Goal: Information Seeking & Learning: Learn about a topic

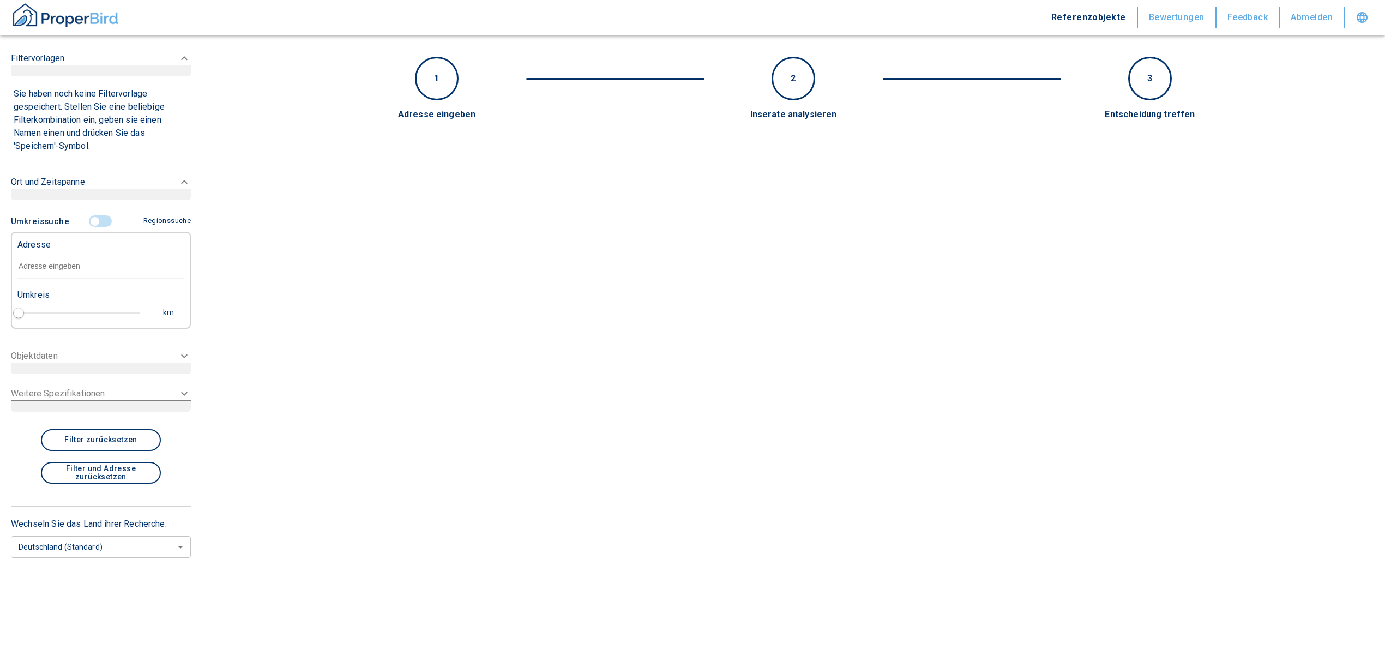
type input "2020"
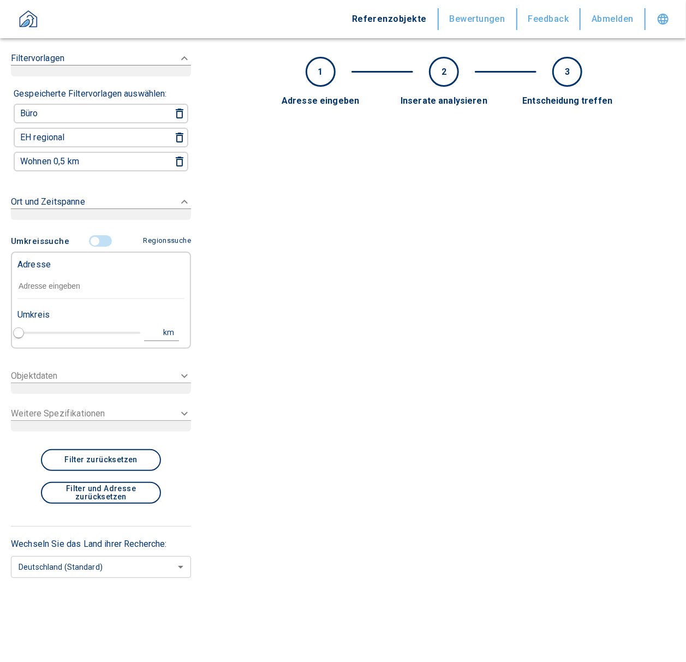
click at [238, 135] on main "1 2 3 Adresse eingeben Inserate analysieren Entscheidung treffen Umkreissuche R…" at bounding box center [444, 331] width 484 height 662
click at [40, 170] on div "Büro EH regional Wohnen 0,5 km" at bounding box center [101, 140] width 180 height 72
click at [35, 274] on input "text" at bounding box center [100, 286] width 167 height 25
paste input "[PERSON_NAME]-Ring 5a-b, [STREET_ADDRESS]"
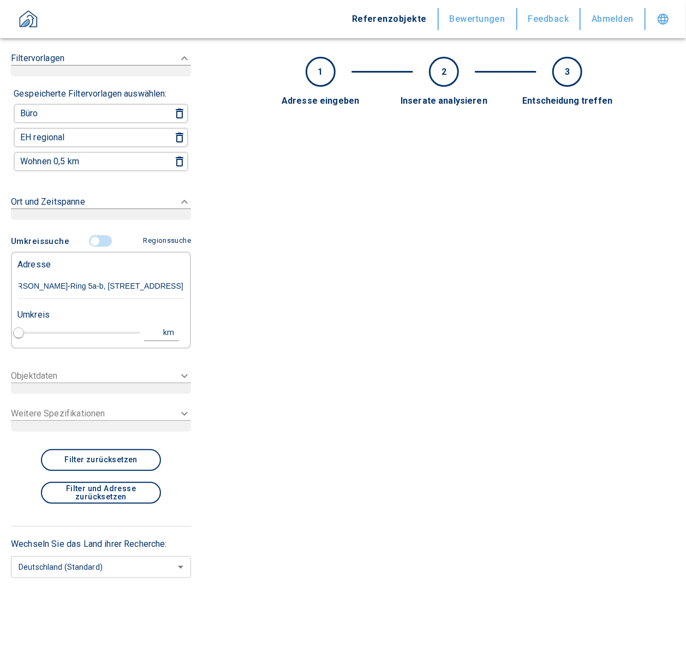
click at [125, 282] on input "[PERSON_NAME]-Ring 5a-b, [STREET_ADDRESS]" at bounding box center [100, 286] width 167 height 25
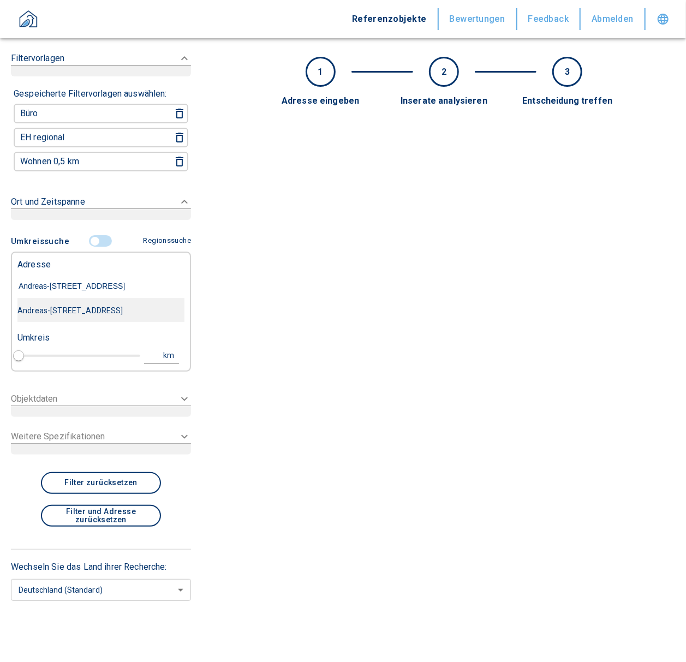
click at [94, 303] on div "Andreas-[STREET_ADDRESS]" at bounding box center [100, 310] width 167 height 23
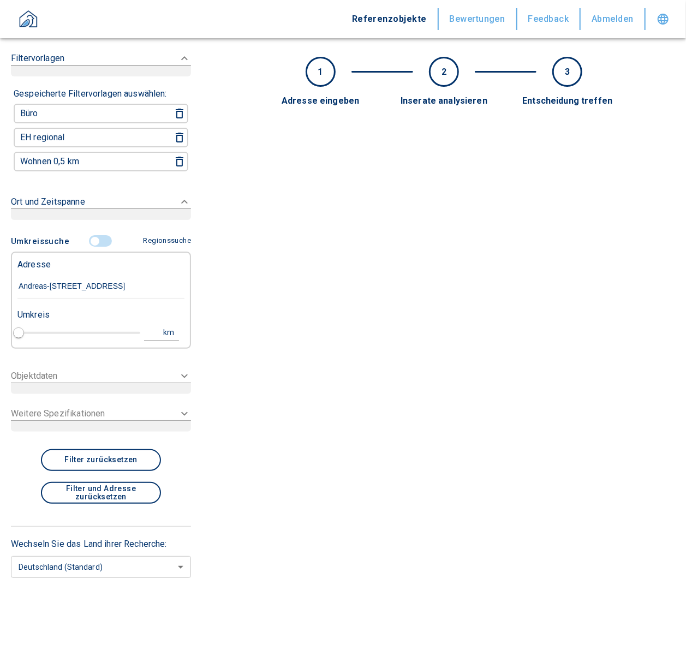
type input "Andreas-[STREET_ADDRESS]"
type input "1"
type input "2020"
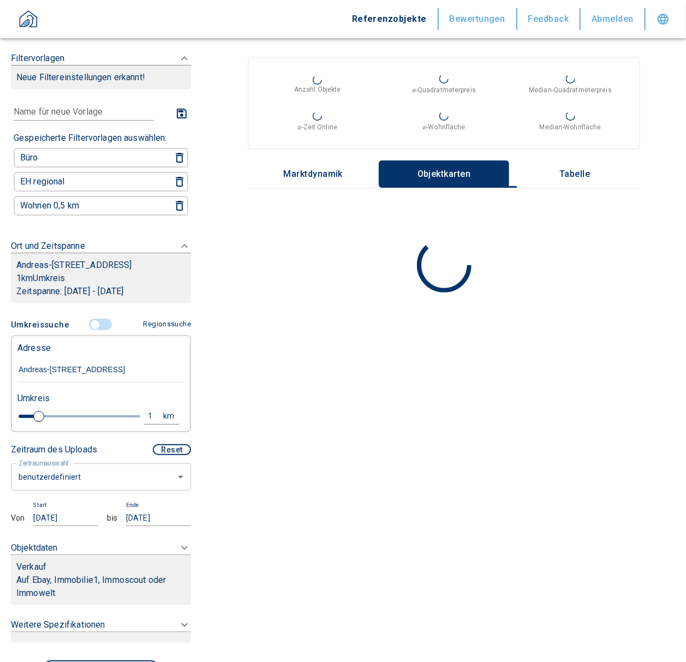
type input "Andreas-[STREET_ADDRESS]"
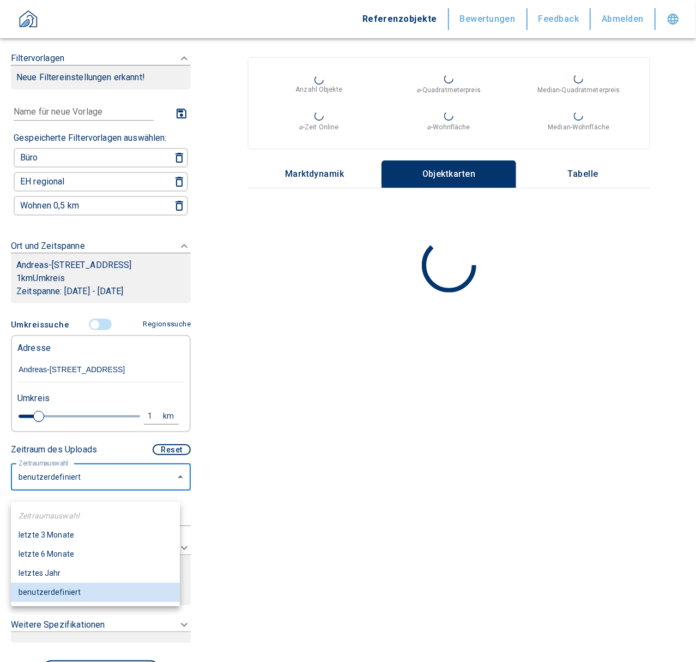
click at [83, 493] on body "Referenzobjekte Bewertungen Feedback Abmelden Filtervorlagen Neue Filtereinstel…" at bounding box center [348, 331] width 696 height 662
click at [64, 550] on li "letzte 6 Monate" at bounding box center [95, 553] width 169 height 19
type input "2020"
type input "6"
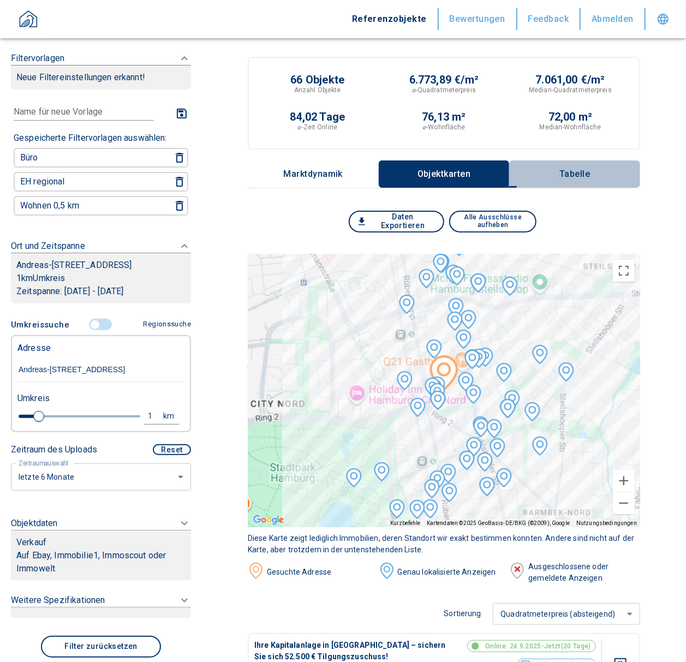
click at [594, 171] on p "Tabelle" at bounding box center [574, 174] width 55 height 10
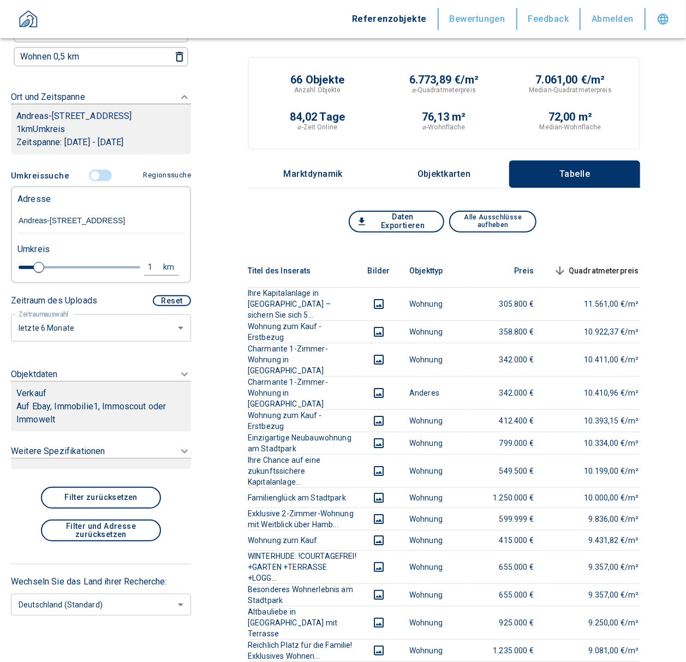
click at [95, 408] on p "Auf Ebay, Immobilie1, Immoscout oder Immowelt" at bounding box center [100, 413] width 169 height 26
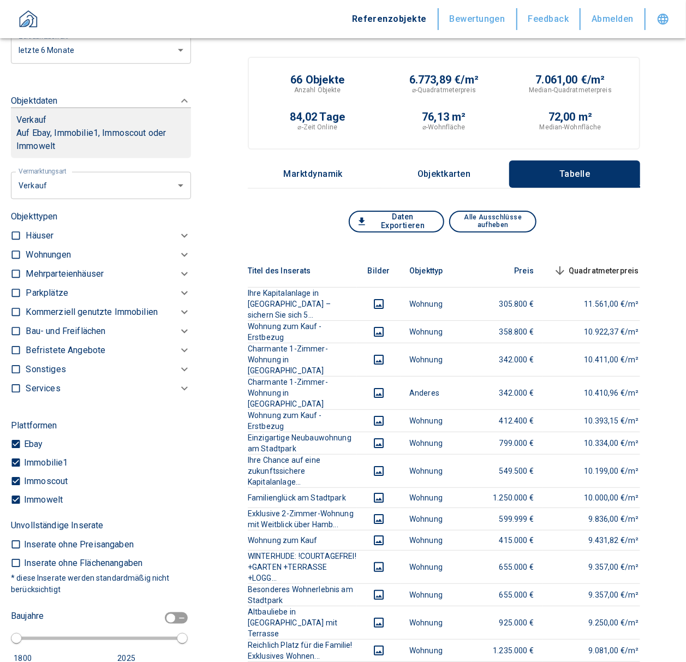
scroll to position [426, 0]
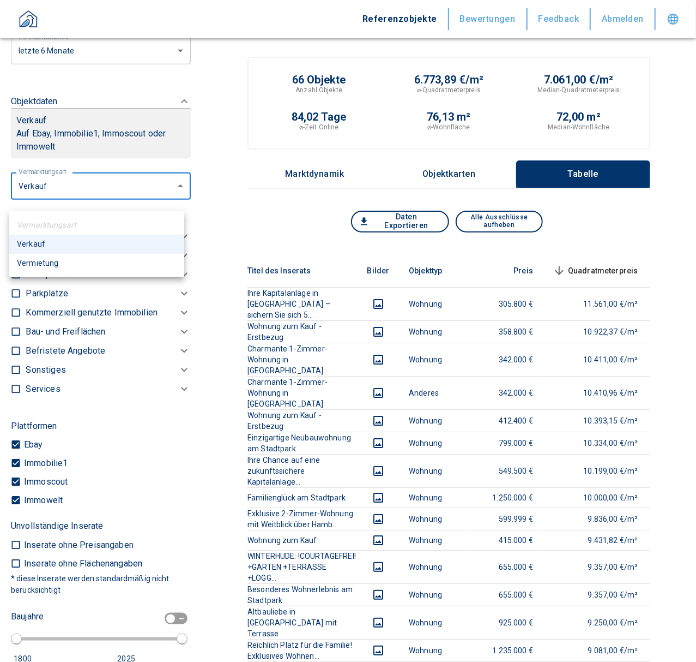
click at [57, 263] on li "Vermietung" at bounding box center [96, 263] width 175 height 19
type input "rent"
type input "2020"
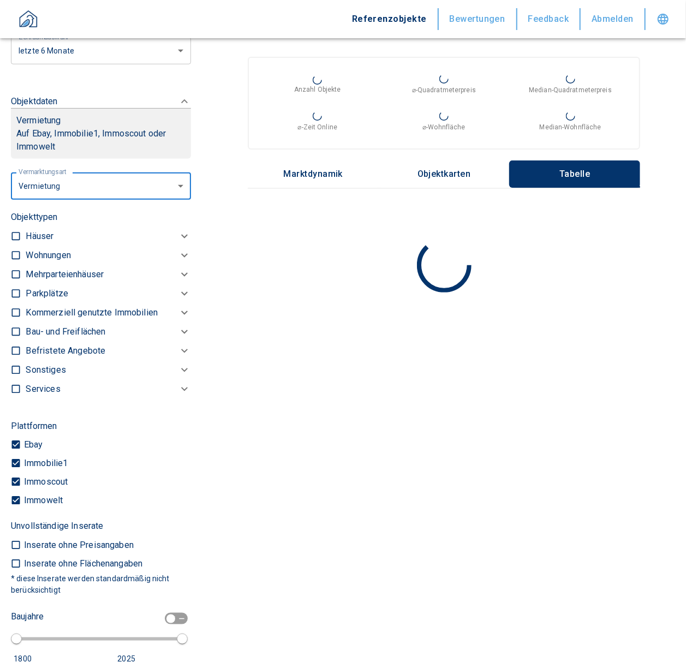
click at [17, 261] on input "checkbox" at bounding box center [15, 255] width 11 height 11
checkbox input "true"
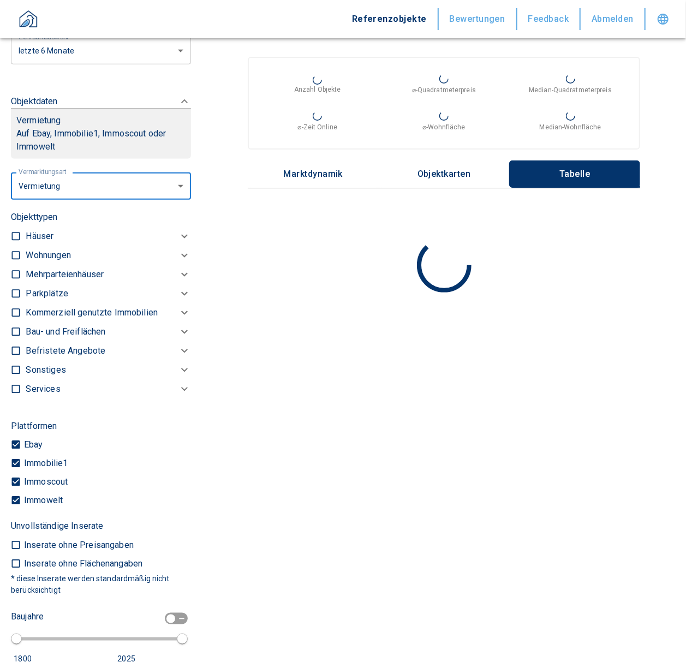
checkbox input "true"
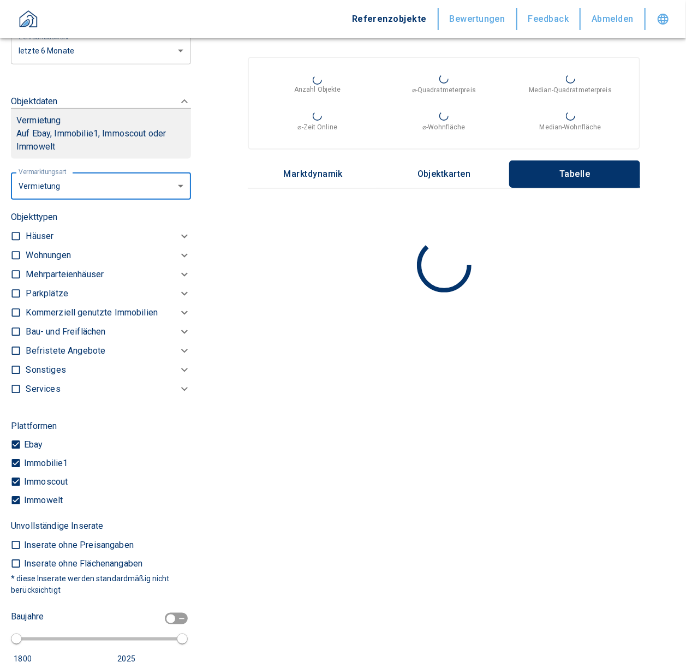
type input "2020"
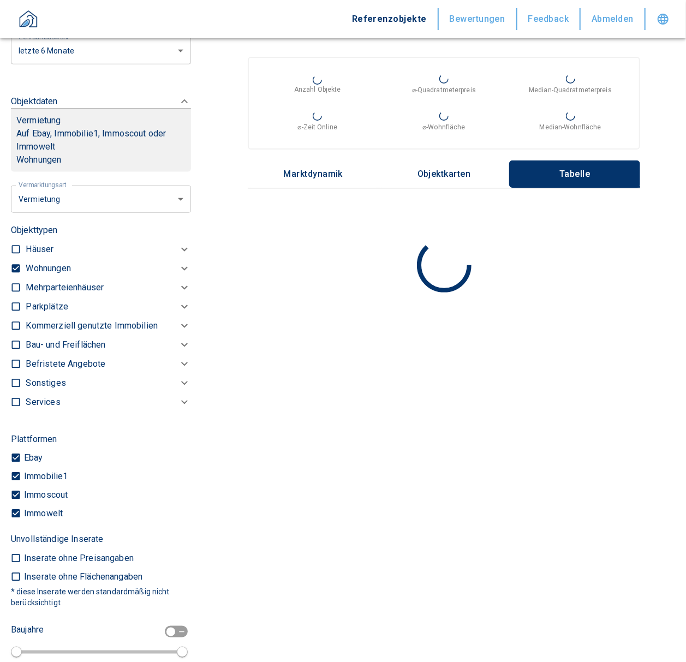
click at [178, 275] on icon at bounding box center [184, 268] width 13 height 13
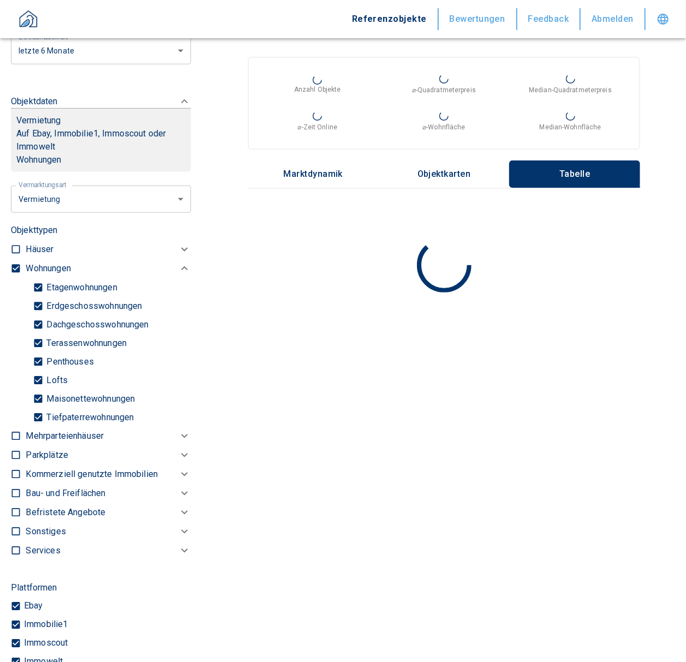
click at [43, 424] on input "Tiefpaterrewohnungen" at bounding box center [38, 416] width 11 height 19
checkbox input "false"
type input "2020"
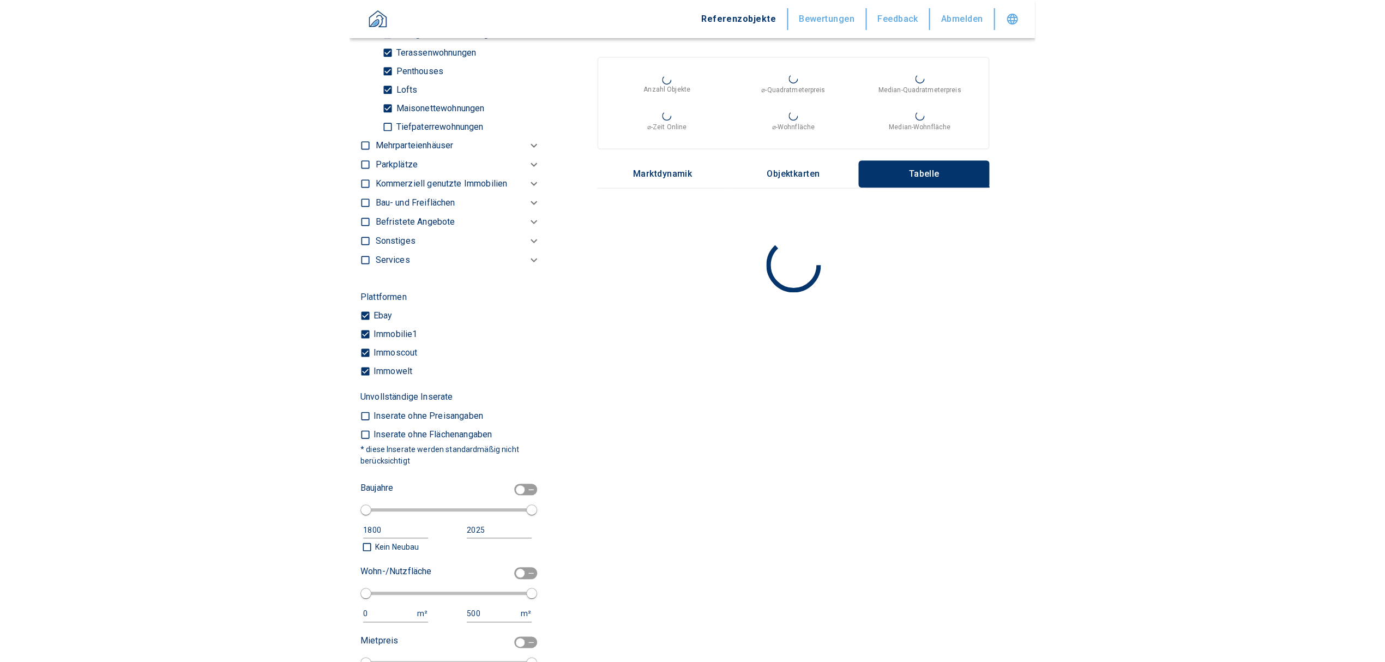
scroll to position [717, 0]
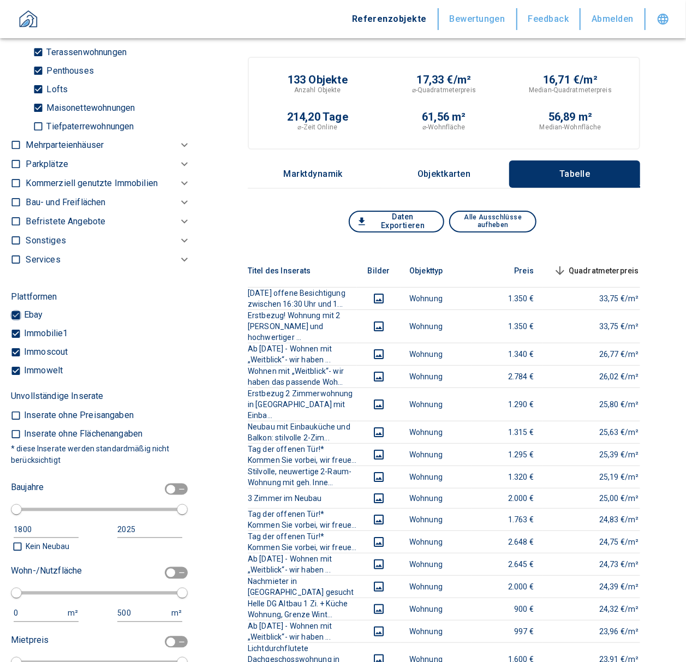
click at [14, 321] on input "Ebay" at bounding box center [15, 315] width 11 height 11
checkbox input "false"
type input "2020"
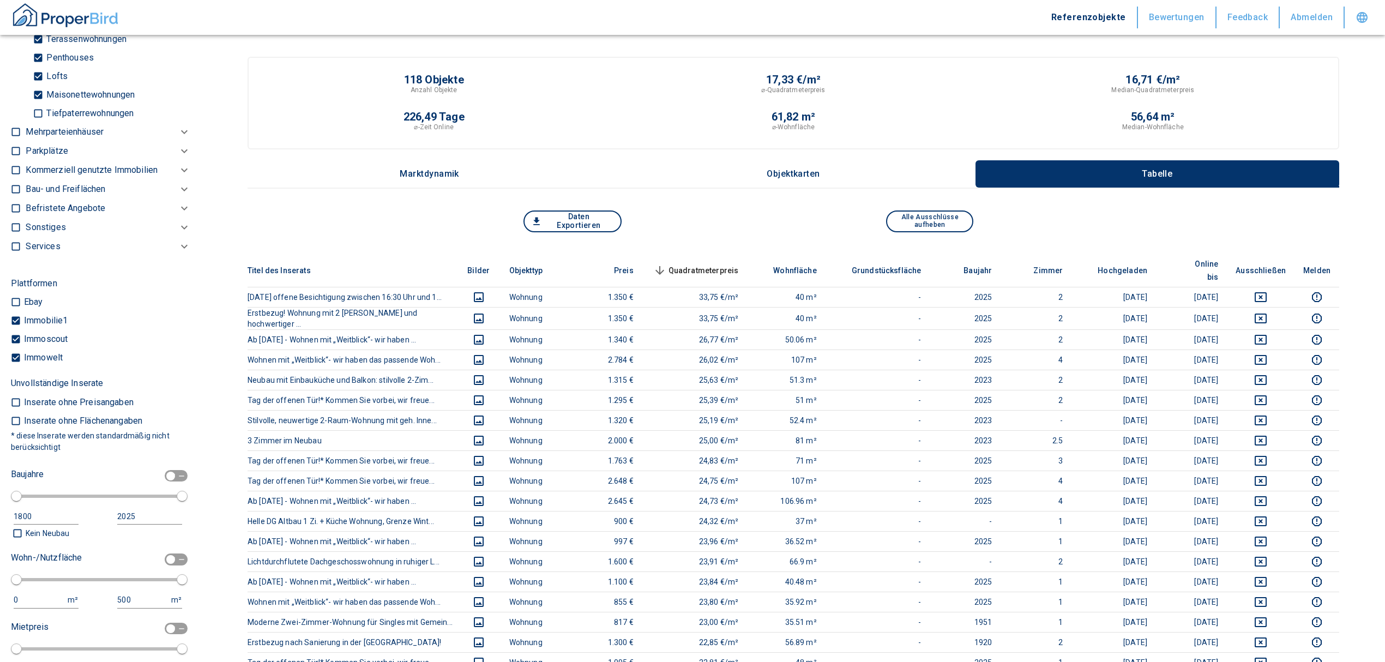
click at [161, 486] on span at bounding box center [177, 476] width 32 height 21
click at [158, 482] on input "checkbox" at bounding box center [170, 476] width 33 height 12
checkbox input "true"
type input "1970"
type input "2010"
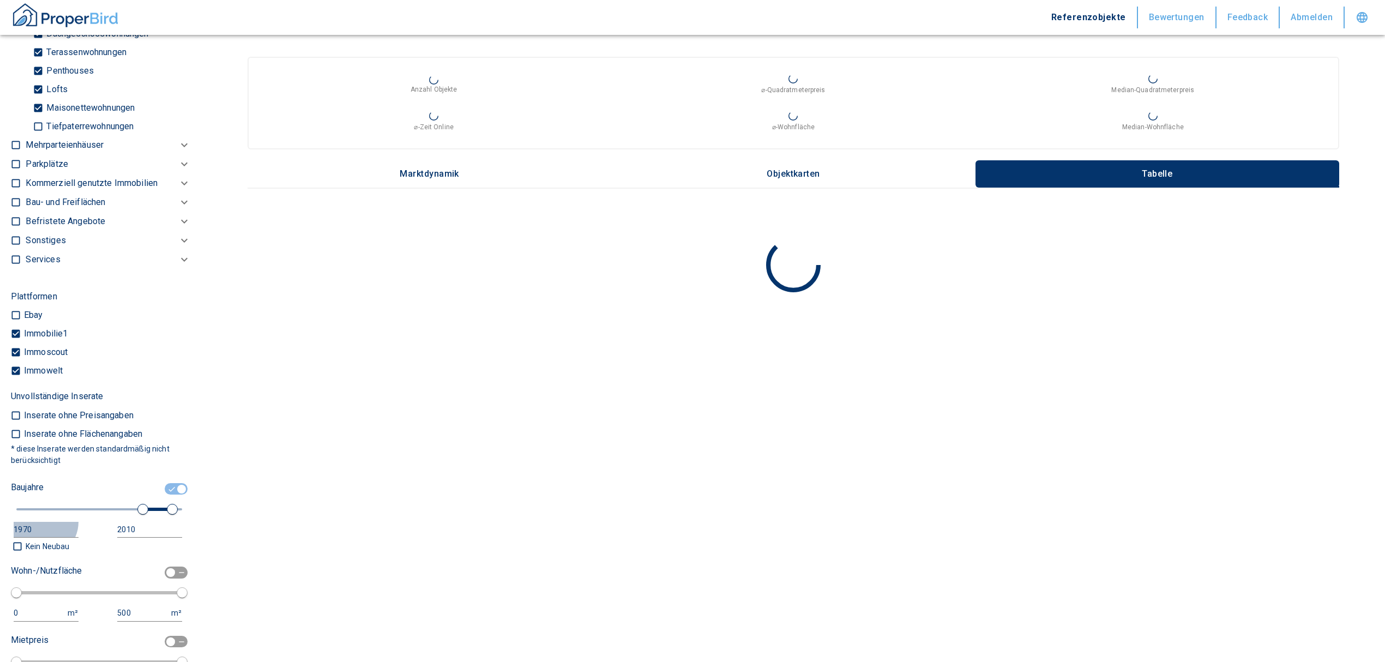
click at [39, 538] on button "1970" at bounding box center [46, 530] width 65 height 16
drag, startPoint x: 37, startPoint y: 545, endPoint x: -43, endPoint y: 556, distance: 80.4
click at [0, 556] on html "Referenzobjekte Bewertungen Feedback Abmelden Filtervorlagen Neue Filtereinstel…" at bounding box center [692, 331] width 1385 height 662
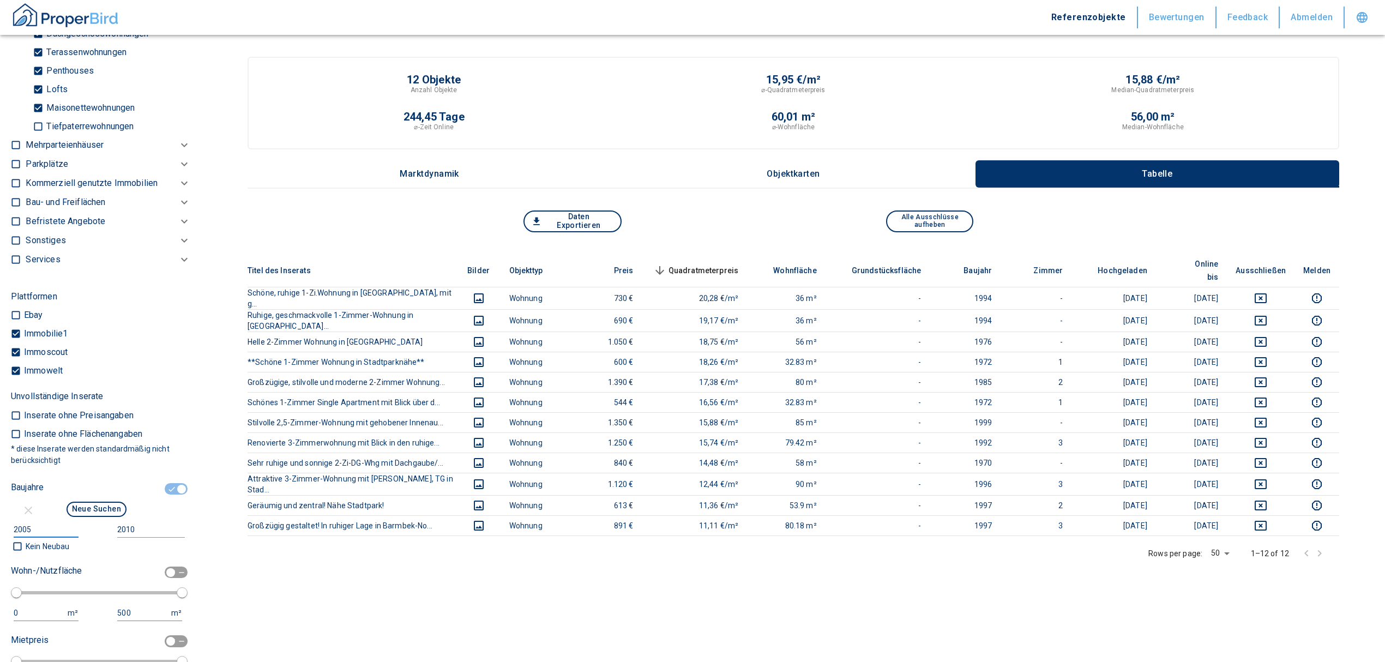
type input "2005"
click at [134, 538] on input "2010" at bounding box center [148, 530] width 63 height 16
type input "2015"
click at [96, 517] on button "Neue Suchen" at bounding box center [97, 509] width 60 height 15
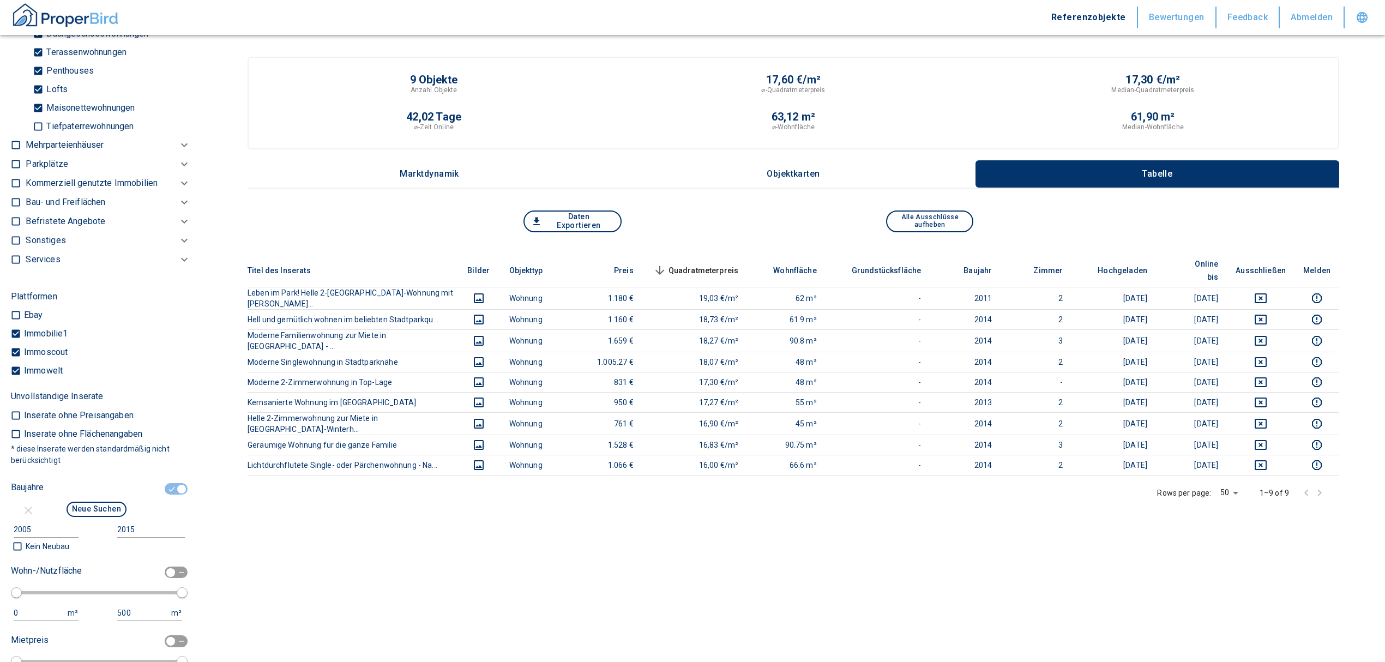
click at [516, 555] on div "Titel des Inserats Bilder Objekttyp Preis Quadratmeterpreis sorted descending W…" at bounding box center [794, 436] width 1092 height 365
click at [1099, 610] on main "9 Objekte Anzahl Objekte 17,60 €/m² ⌀-Quadratmeterpreis 17,30 €/m² Median-Quadr…" at bounding box center [793, 425] width 1183 height 851
drag, startPoint x: 548, startPoint y: 573, endPoint x: 553, endPoint y: 584, distance: 12.2
click at [548, 573] on div "Titel des Inserats Bilder Objekttyp Preis Quadratmeterpreis sorted descending W…" at bounding box center [794, 436] width 1092 height 365
click at [553, 581] on div "Titel des Inserats Bilder Objekttyp Preis Quadratmeterpreis sorted descending W…" at bounding box center [794, 436] width 1092 height 365
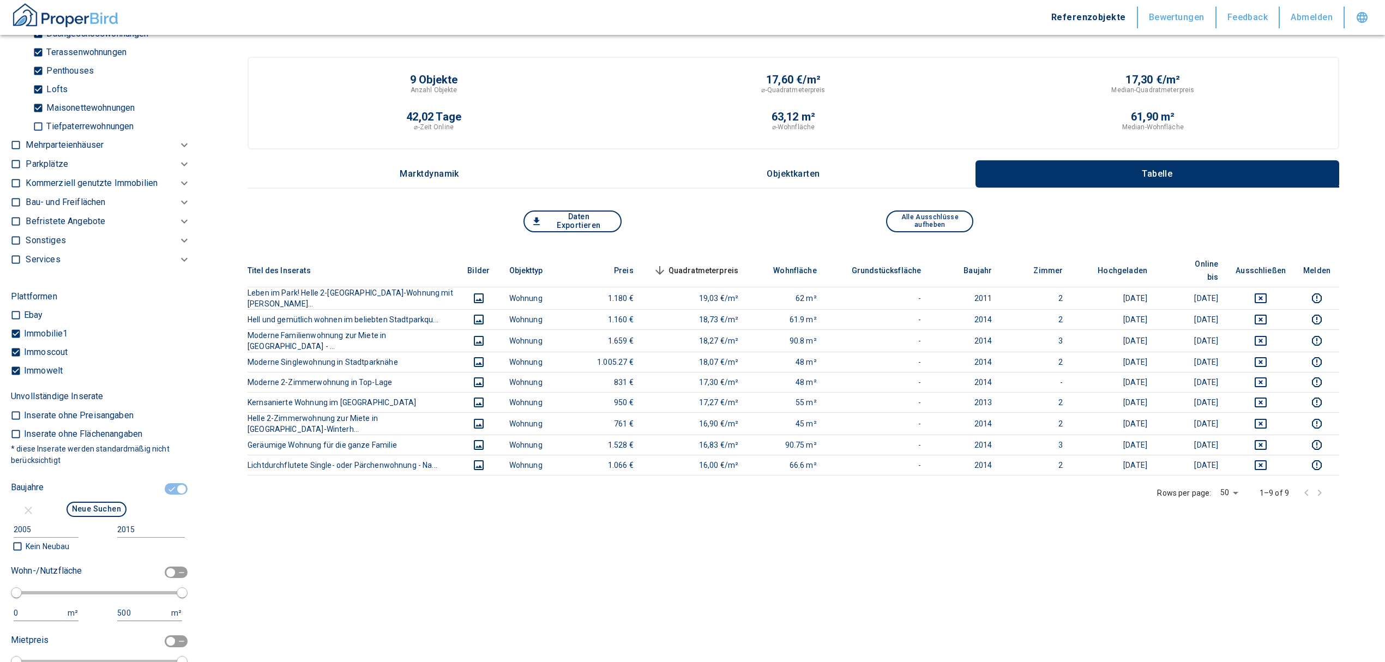
scroll to position [135, 0]
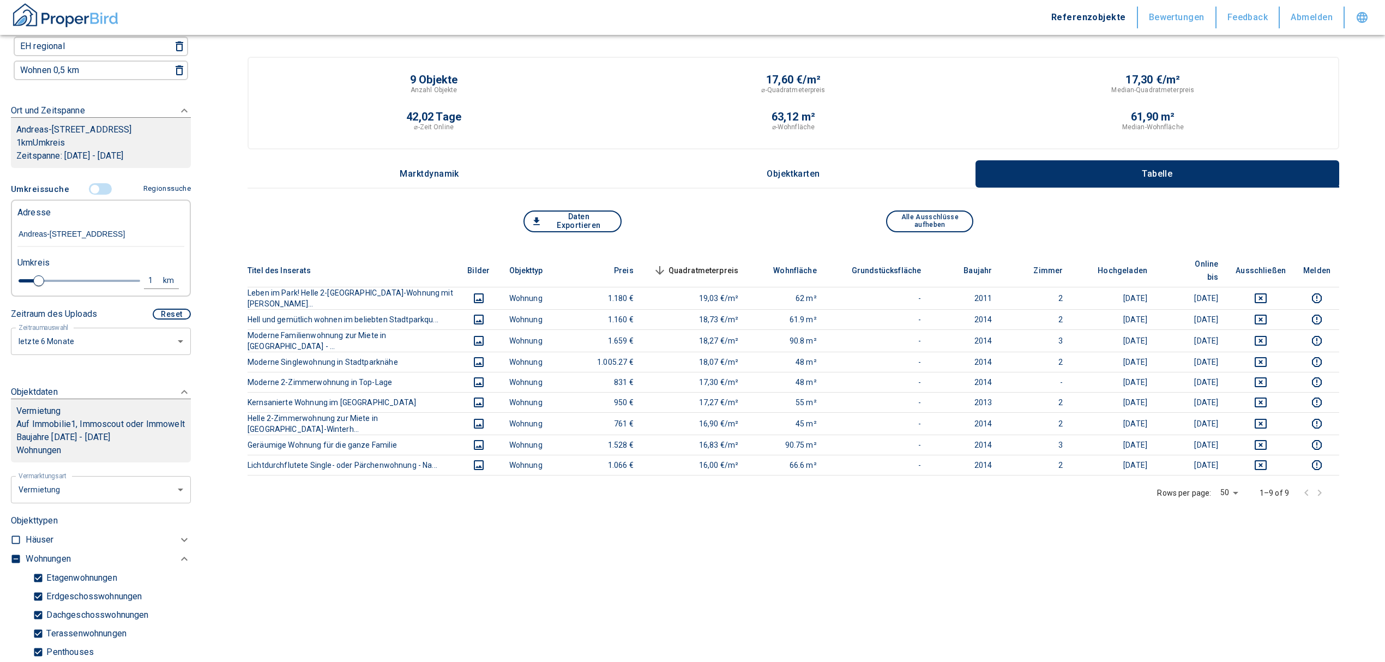
click at [98, 223] on div "Adresse" at bounding box center [100, 212] width 167 height 22
click at [21, 245] on input "Andreas-[STREET_ADDRESS]" at bounding box center [100, 234] width 167 height 25
drag, startPoint x: 17, startPoint y: 244, endPoint x: 266, endPoint y: 242, distance: 248.7
click at [266, 242] on div "Filtervorlagen Neue Filtereinstellungen erkannt! Name für neue Vorlage x Gespei…" at bounding box center [692, 425] width 1385 height 851
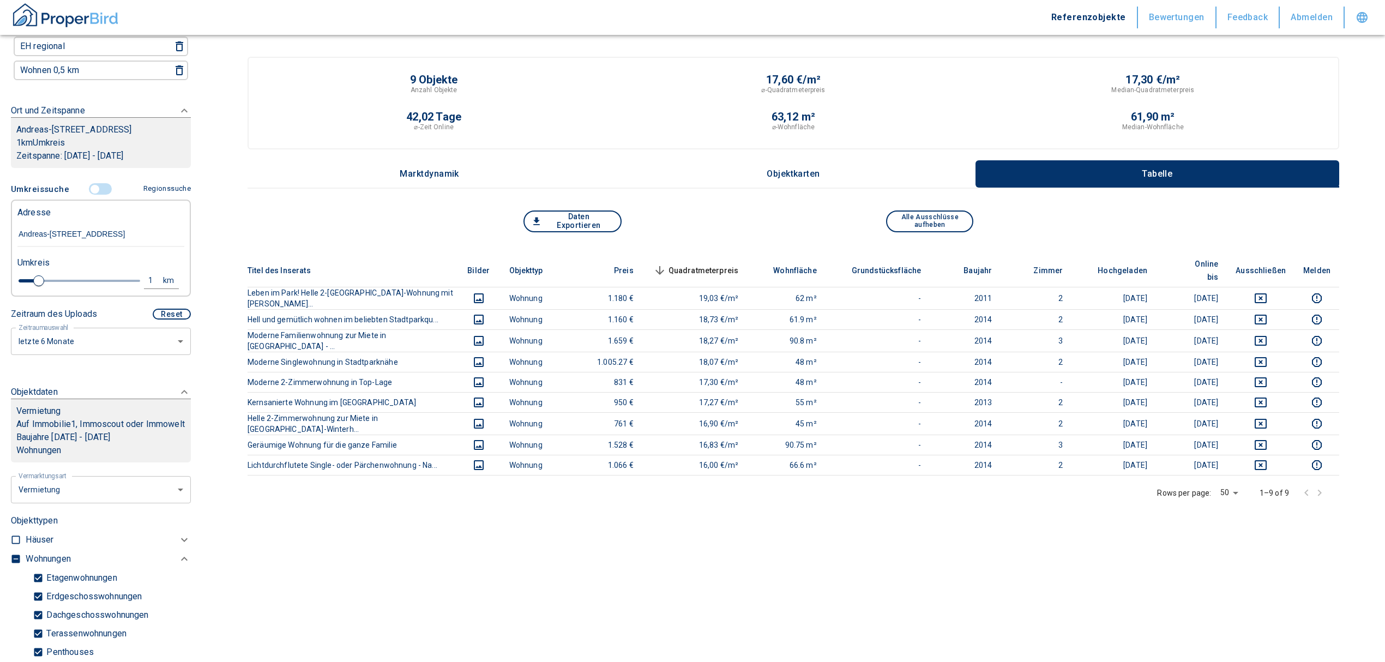
paste input "Gerstäckerstr. 9, 9a, 11, 11a, 20354 [GEOGRAPHIC_DATA]"
click at [86, 242] on input "Gerstäckerstr. 9, 9a, 11, 11a, 20354 [GEOGRAPHIC_DATA]" at bounding box center [100, 234] width 167 height 25
click at [111, 241] on input "Gerstäckerstr. 9, 9a, 11, 11a, 20354 [GEOGRAPHIC_DATA]" at bounding box center [100, 234] width 167 height 25
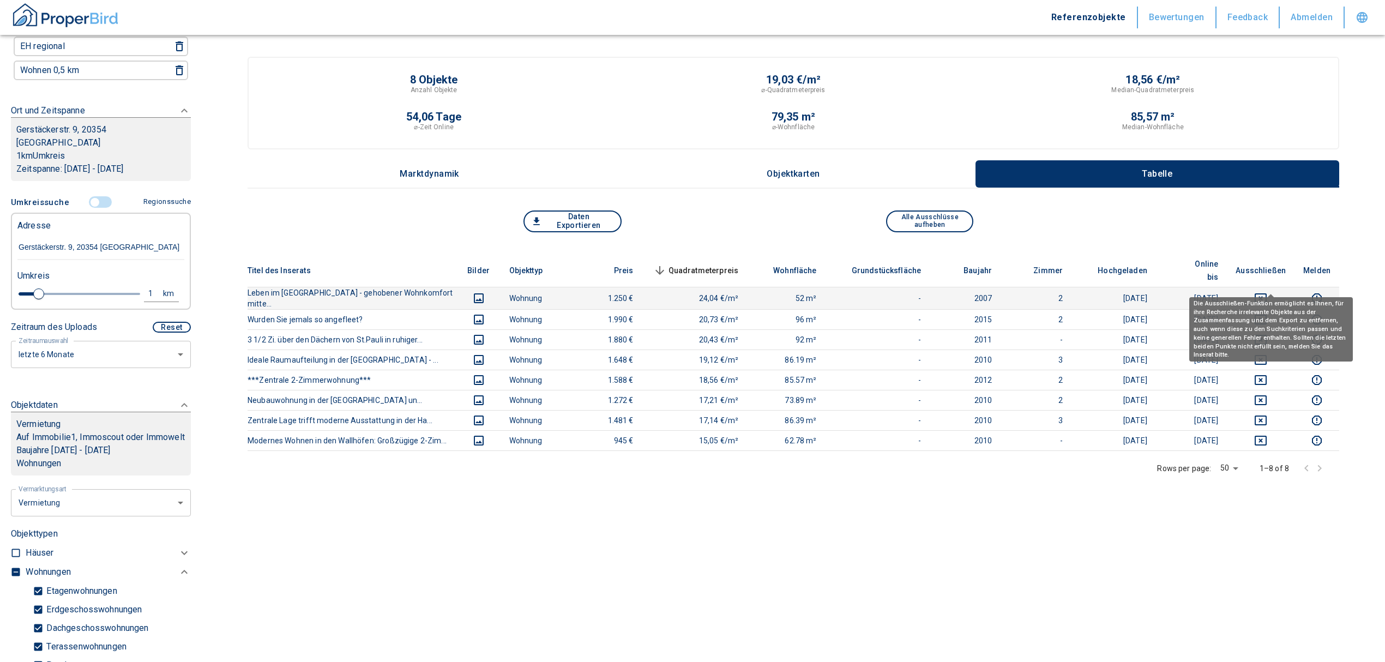
click at [1267, 293] on icon "deselect this listing" at bounding box center [1261, 298] width 12 height 10
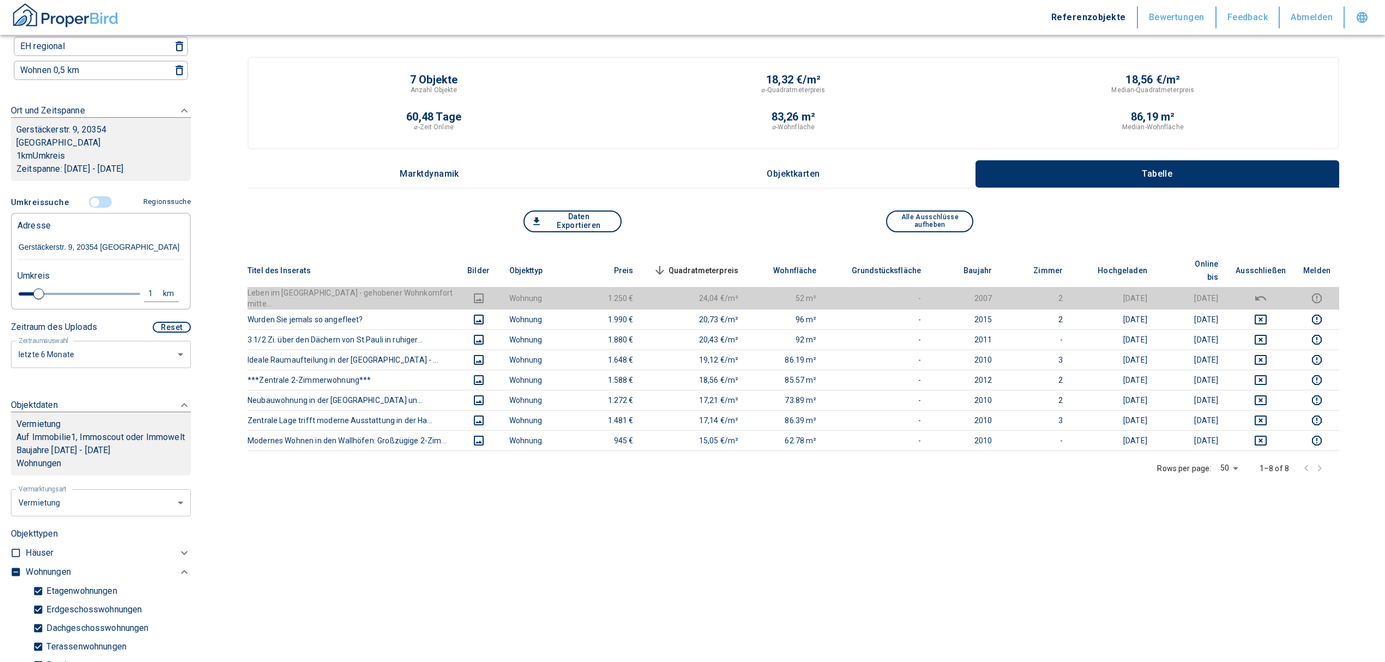
click at [135, 235] on input "Gerstäckerstr. 9, 20354 [GEOGRAPHIC_DATA]" at bounding box center [100, 247] width 167 height 25
drag, startPoint x: 138, startPoint y: 232, endPoint x: -45, endPoint y: 234, distance: 183.3
click at [0, 234] on html "Referenzobjekte Bewertungen Feedback Abmelden Filtervorlagen Neue Filtereinstel…" at bounding box center [692, 413] width 1385 height 826
paste input "[STREET_ADDRESS]"
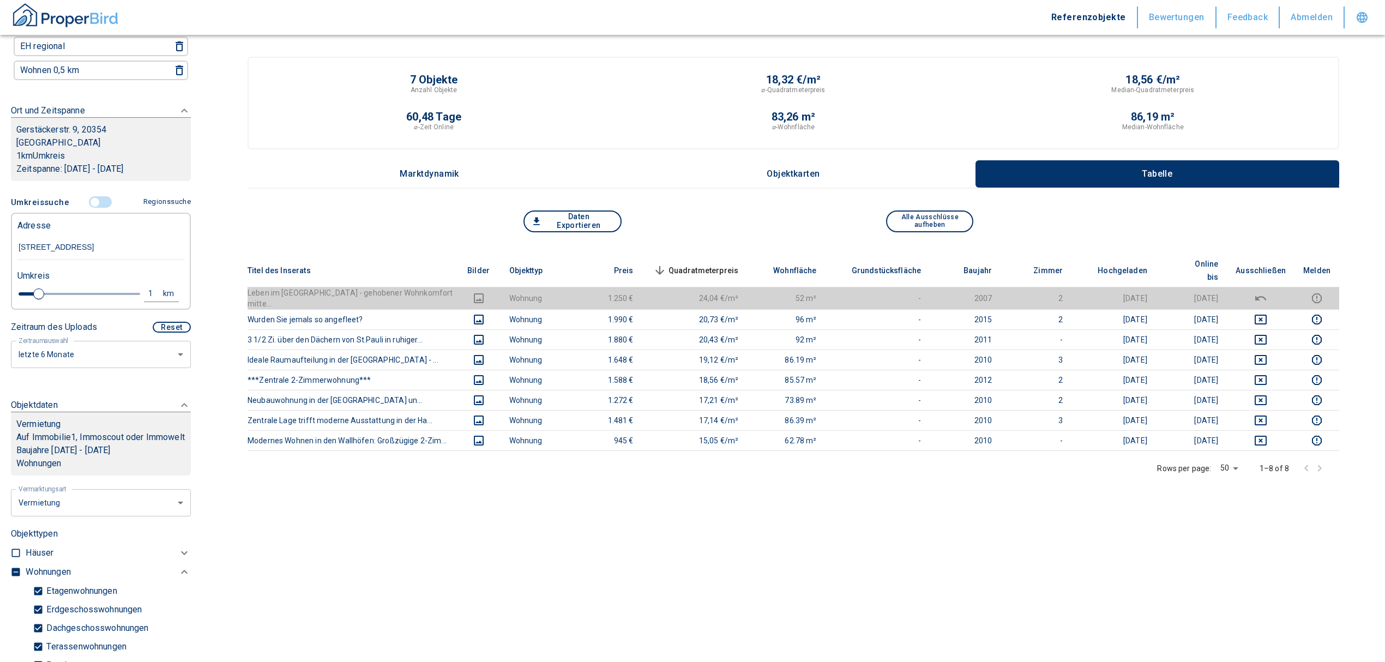
click at [116, 238] on input "[STREET_ADDRESS]" at bounding box center [100, 247] width 167 height 25
drag, startPoint x: 123, startPoint y: 226, endPoint x: 73, endPoint y: 228, distance: 50.8
click at [73, 235] on input "[STREET_ADDRESS]" at bounding box center [100, 247] width 167 height 25
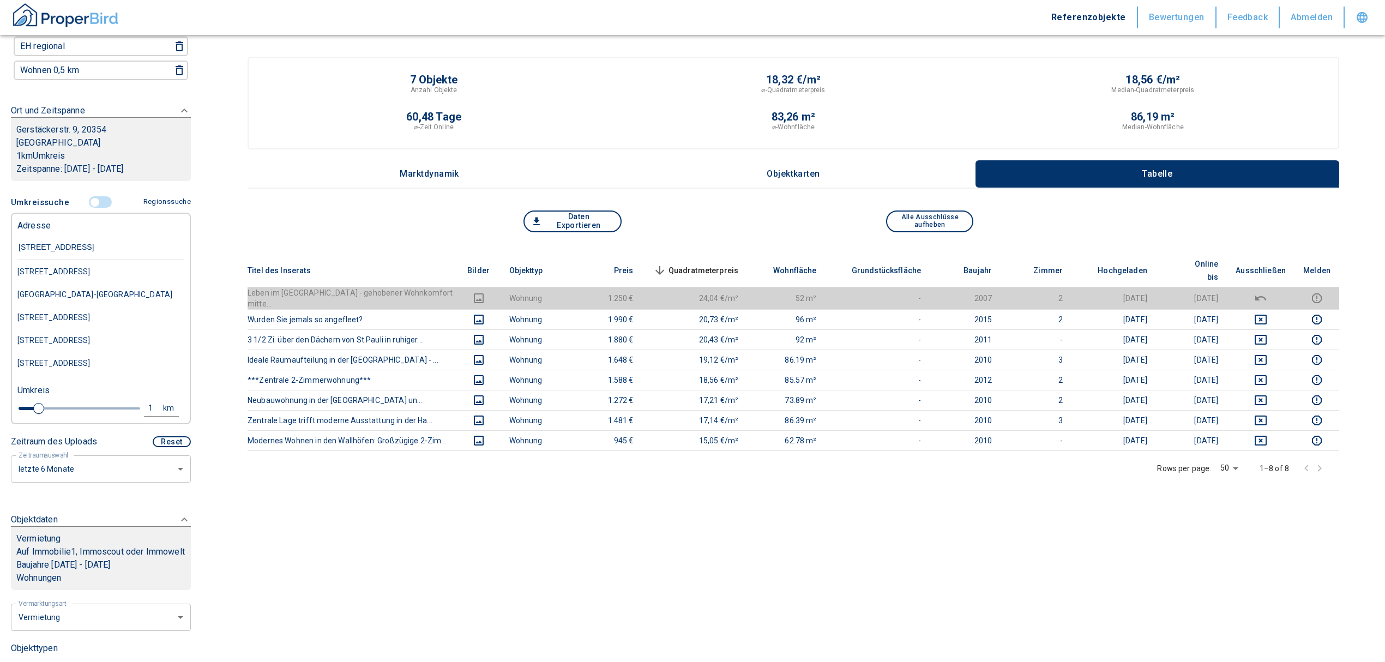
scroll to position [0, 0]
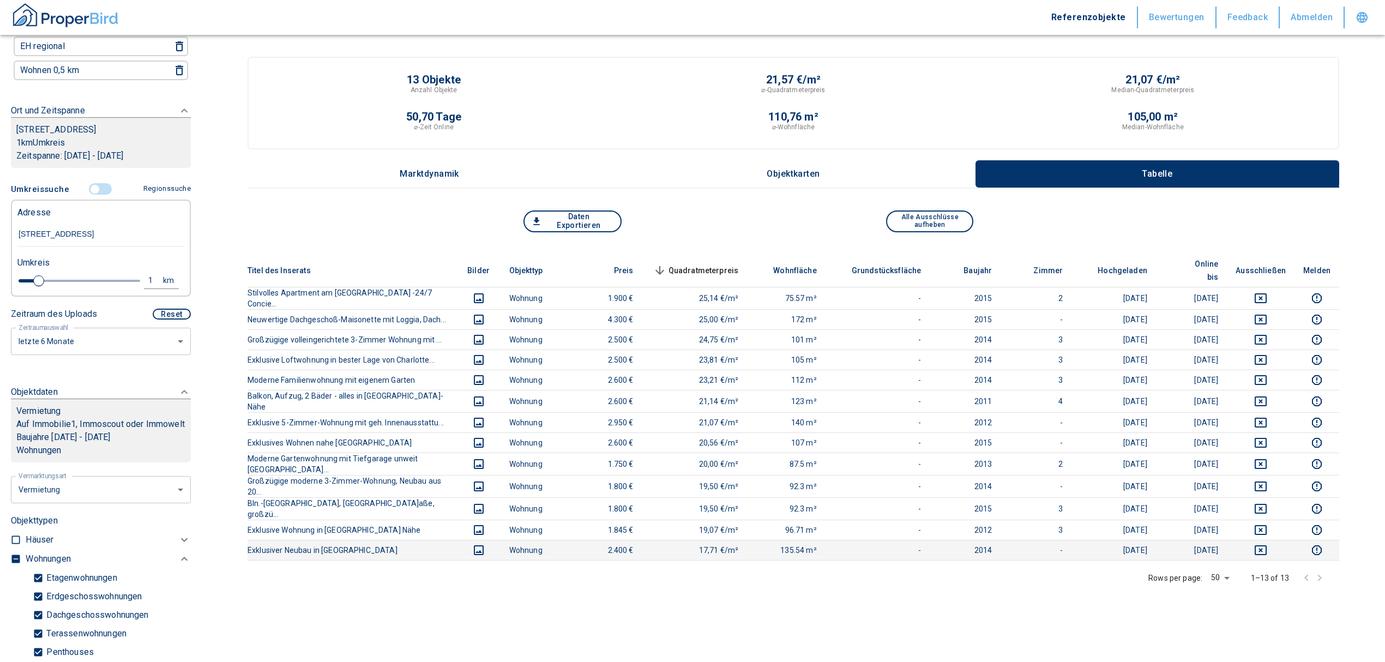
type input "[STREET_ADDRESS]"
click at [740, 540] on td "17,71 €/m²" at bounding box center [694, 550] width 105 height 20
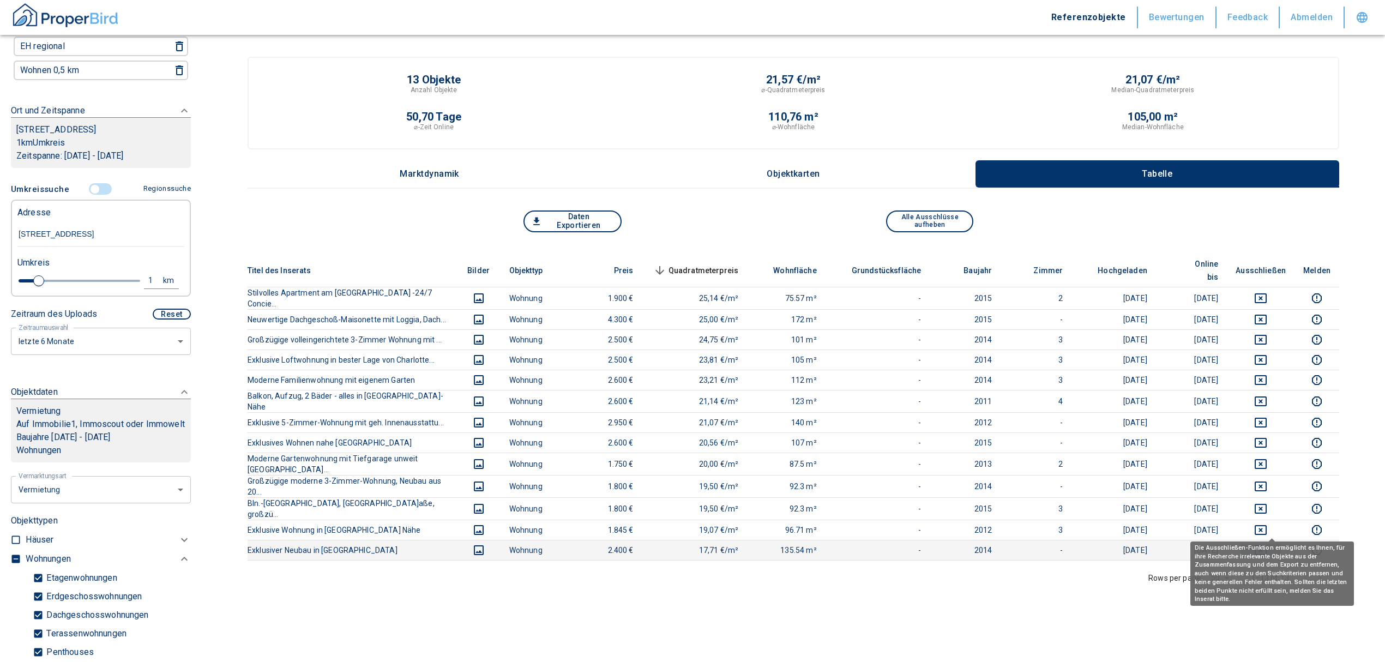
click at [1267, 545] on icon "deselect this listing" at bounding box center [1261, 550] width 12 height 10
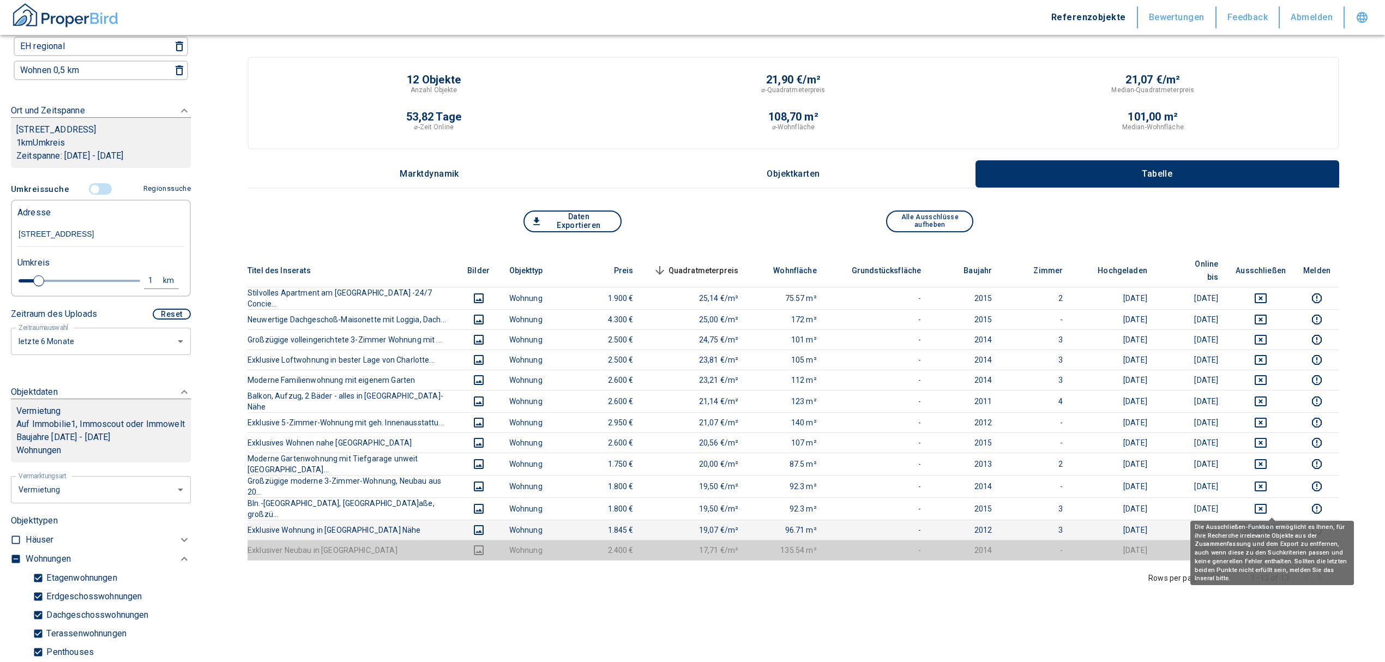
click at [1267, 524] on icon "deselect this listing" at bounding box center [1260, 530] width 13 height 13
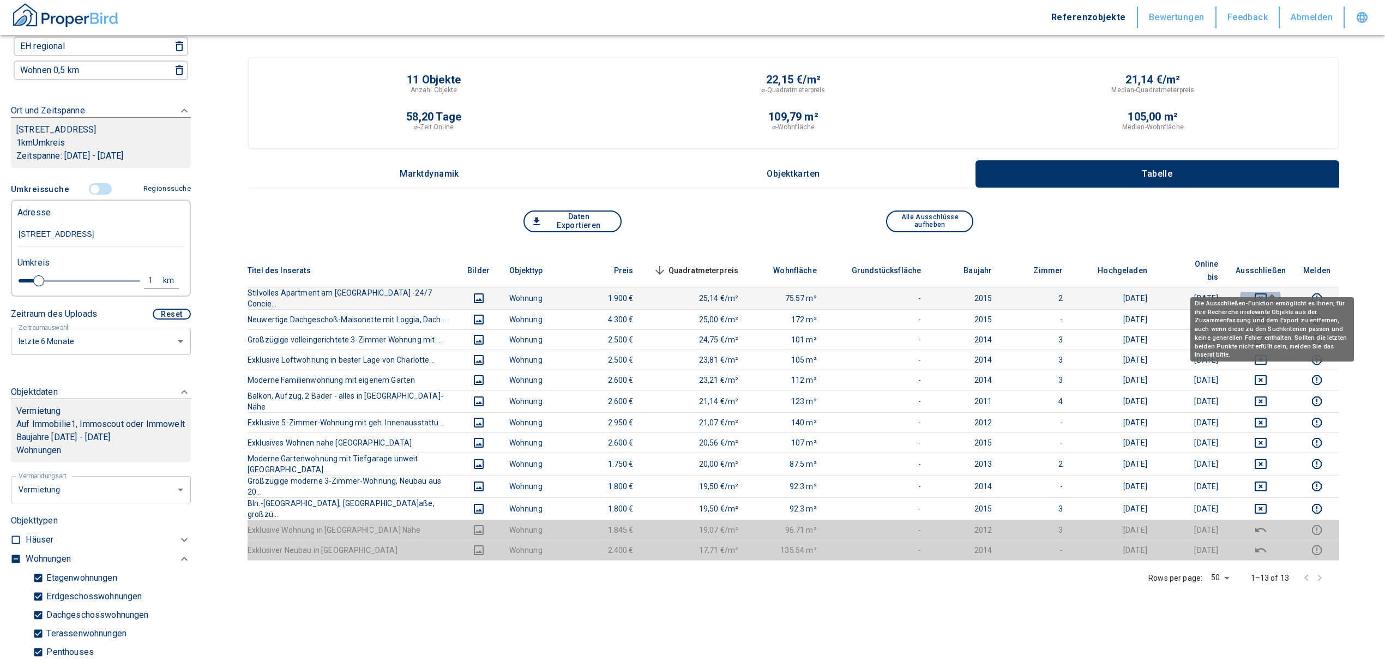
click at [1267, 292] on icon "deselect this listing" at bounding box center [1260, 298] width 13 height 13
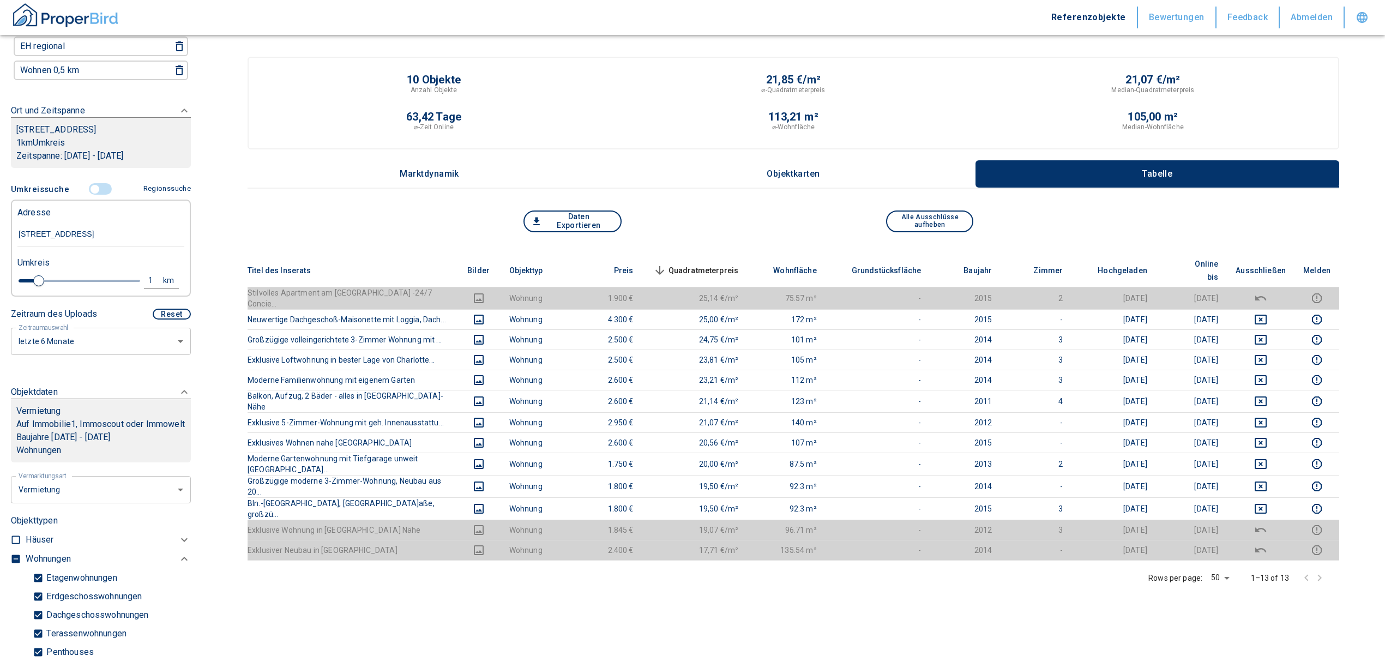
click at [132, 235] on input "[STREET_ADDRESS]" at bounding box center [100, 234] width 167 height 25
drag, startPoint x: 18, startPoint y: 243, endPoint x: 247, endPoint y: 247, distance: 229.1
click at [247, 247] on div "Filtervorlagen Neue Filtereinstellungen erkannt! Name für neue Vorlage x Gespei…" at bounding box center [692, 468] width 1385 height 936
paste input "Käthchen-Paulus-Str. 20-22 / Montgolfier-Allee 31-33, 60486 [GEOGRAPHIC_DATA]"
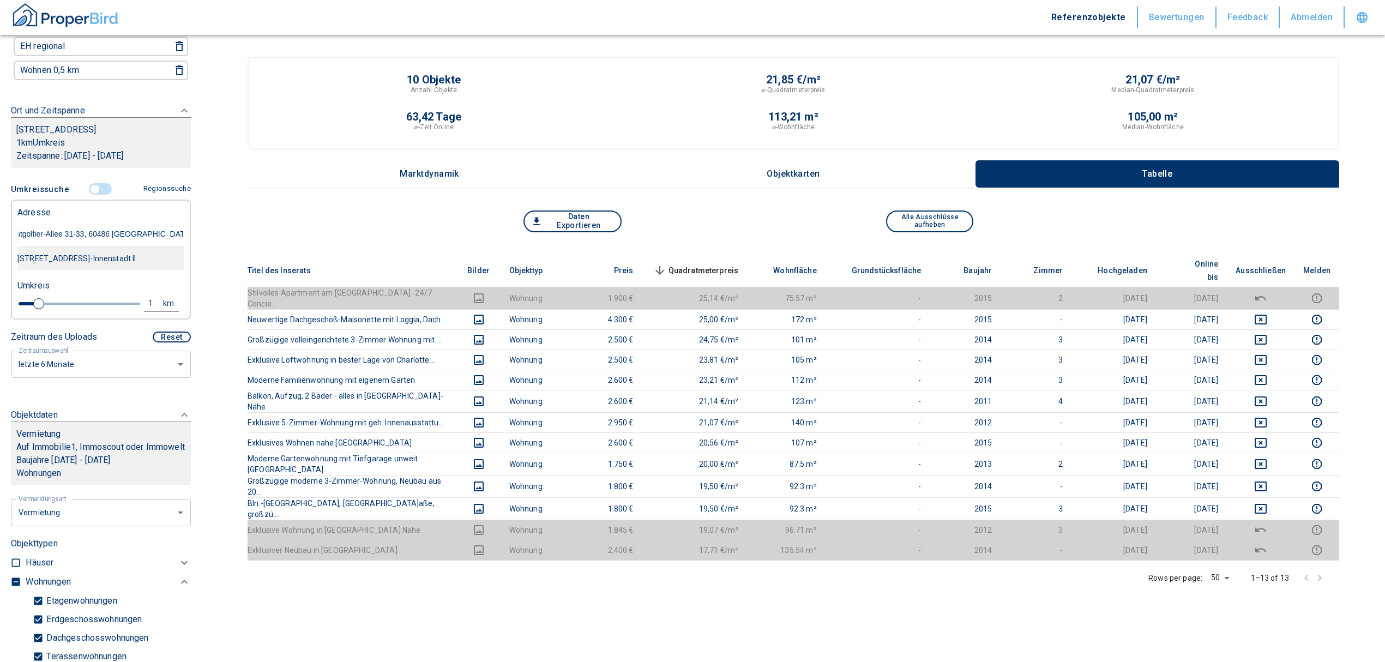
click at [127, 267] on div "[STREET_ADDRESS]-Innenstadt II" at bounding box center [100, 258] width 167 height 23
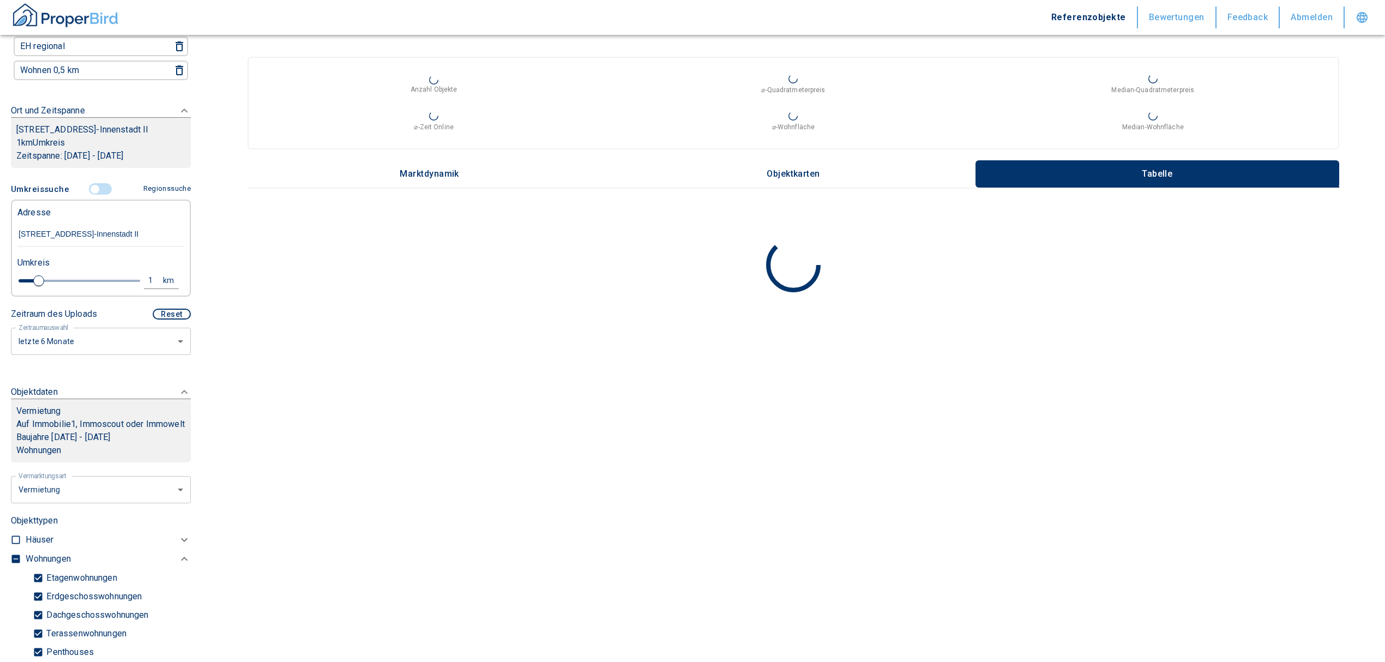
scroll to position [0, 50]
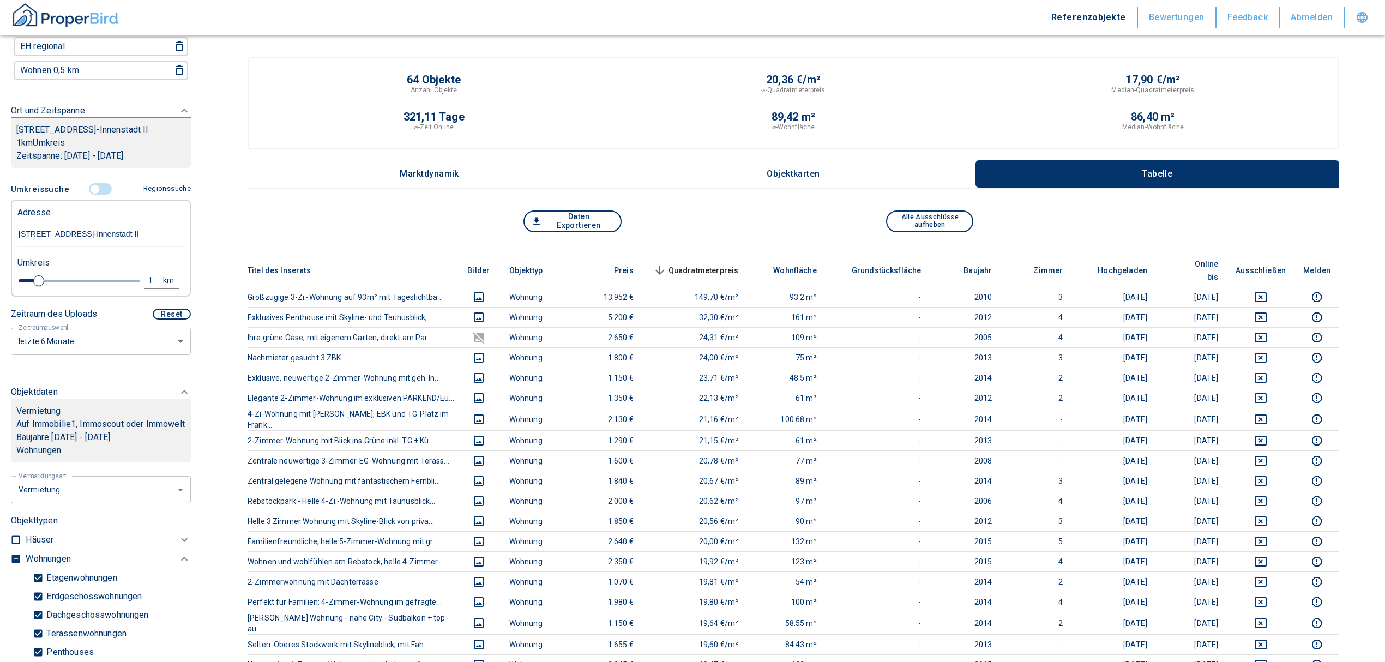
type input "[STREET_ADDRESS]-Innenstadt II"
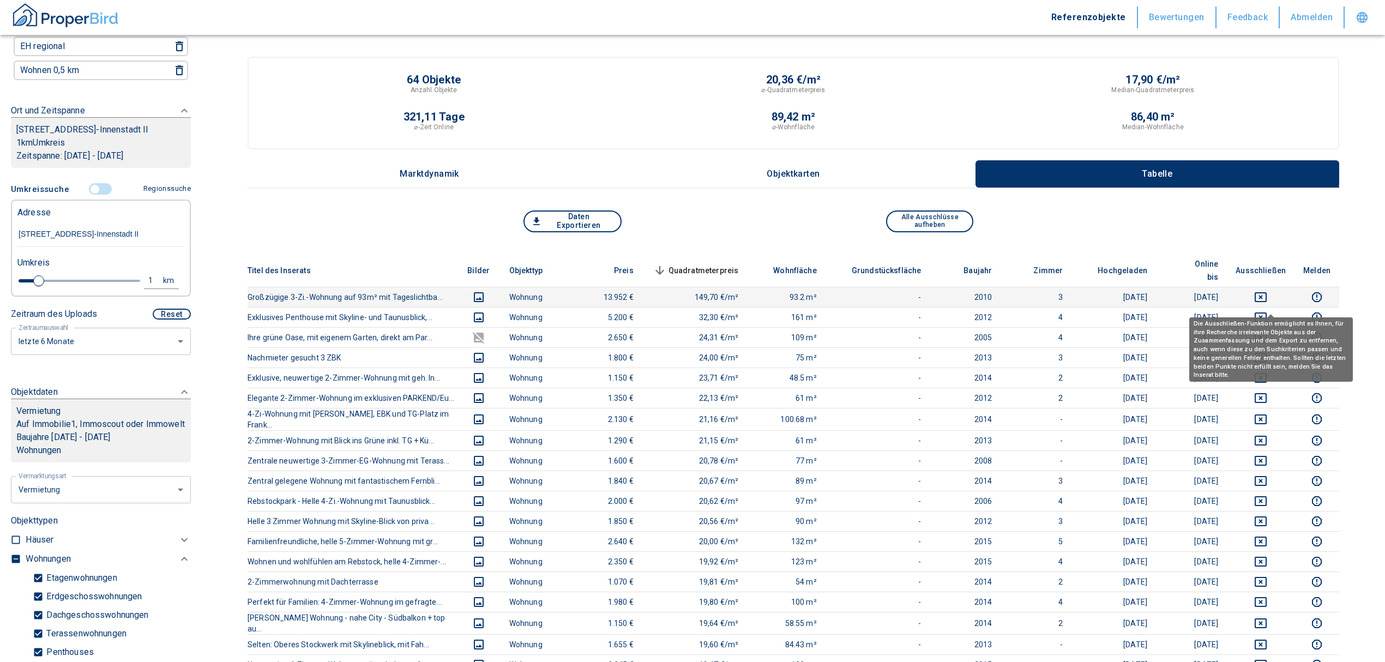
drag, startPoint x: 1277, startPoint y: 299, endPoint x: 1273, endPoint y: 291, distance: 9.3
click at [1267, 312] on icon "deselect this listing" at bounding box center [1261, 317] width 12 height 10
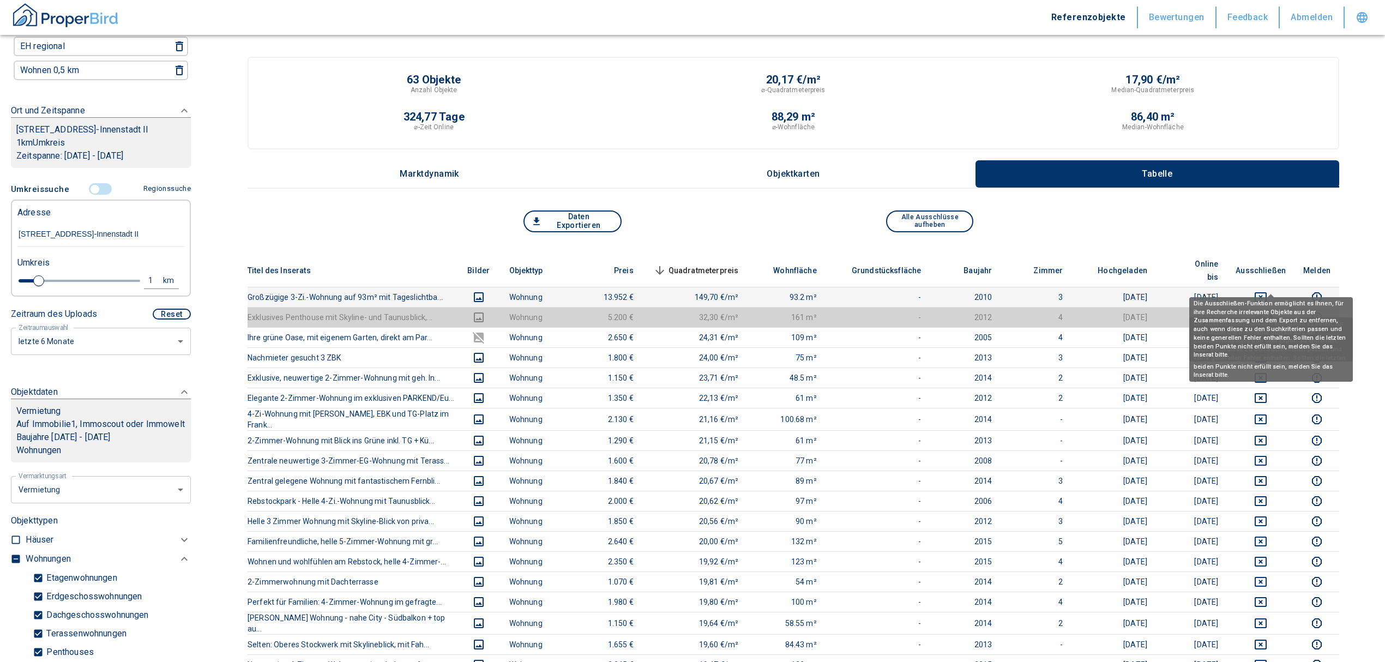
click at [1267, 291] on icon "deselect this listing" at bounding box center [1260, 297] width 13 height 13
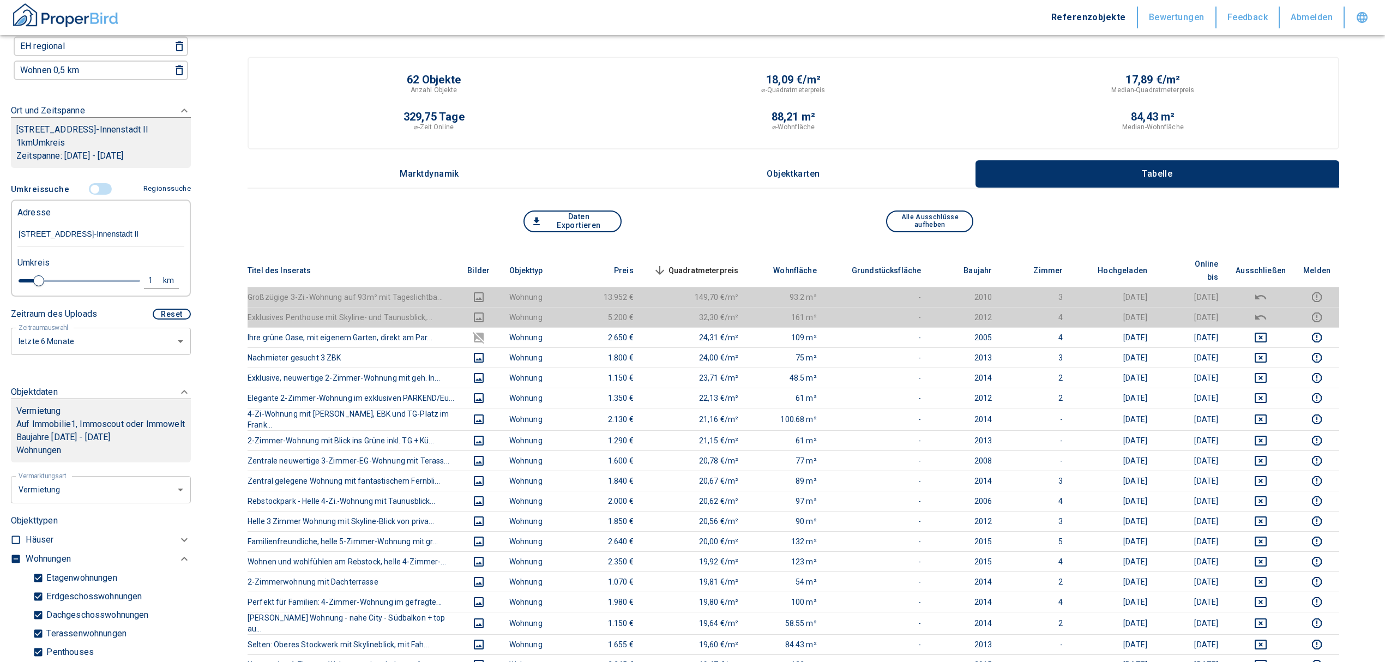
click at [726, 264] on span "Quadratmeterpreis sorted descending" at bounding box center [695, 270] width 88 height 13
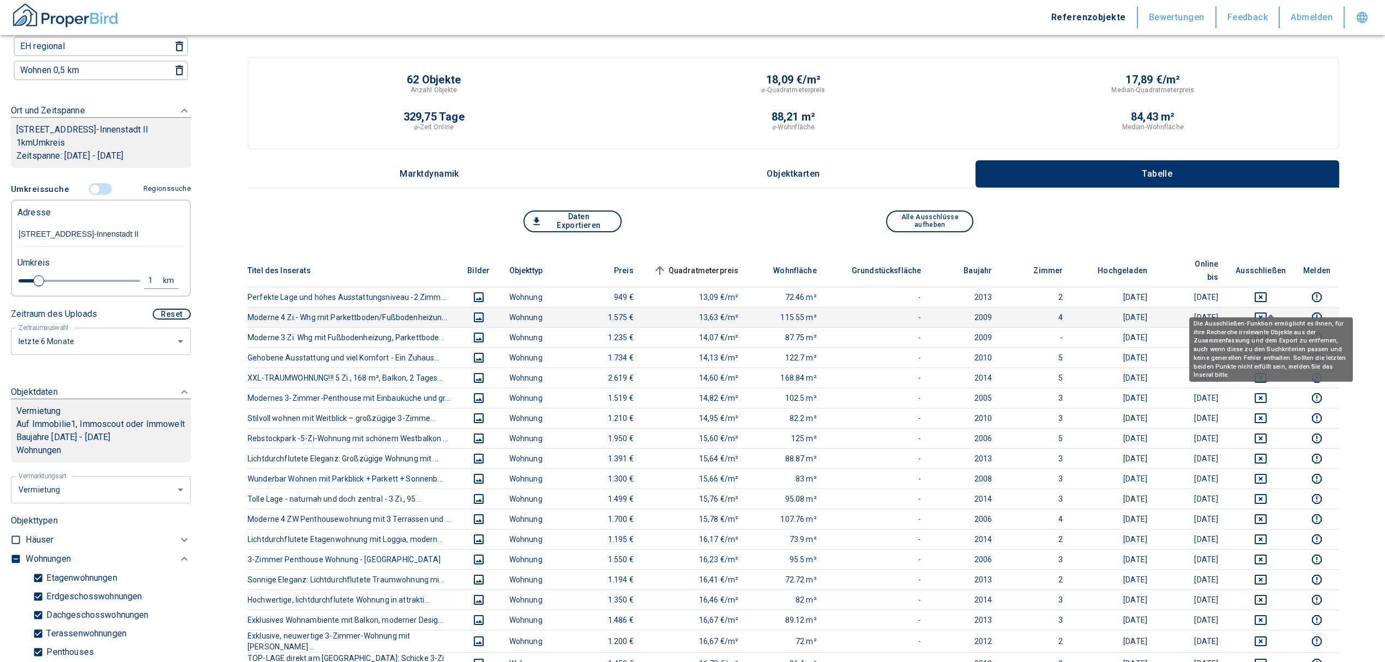
click at [1267, 311] on icon "deselect this listing" at bounding box center [1260, 317] width 13 height 13
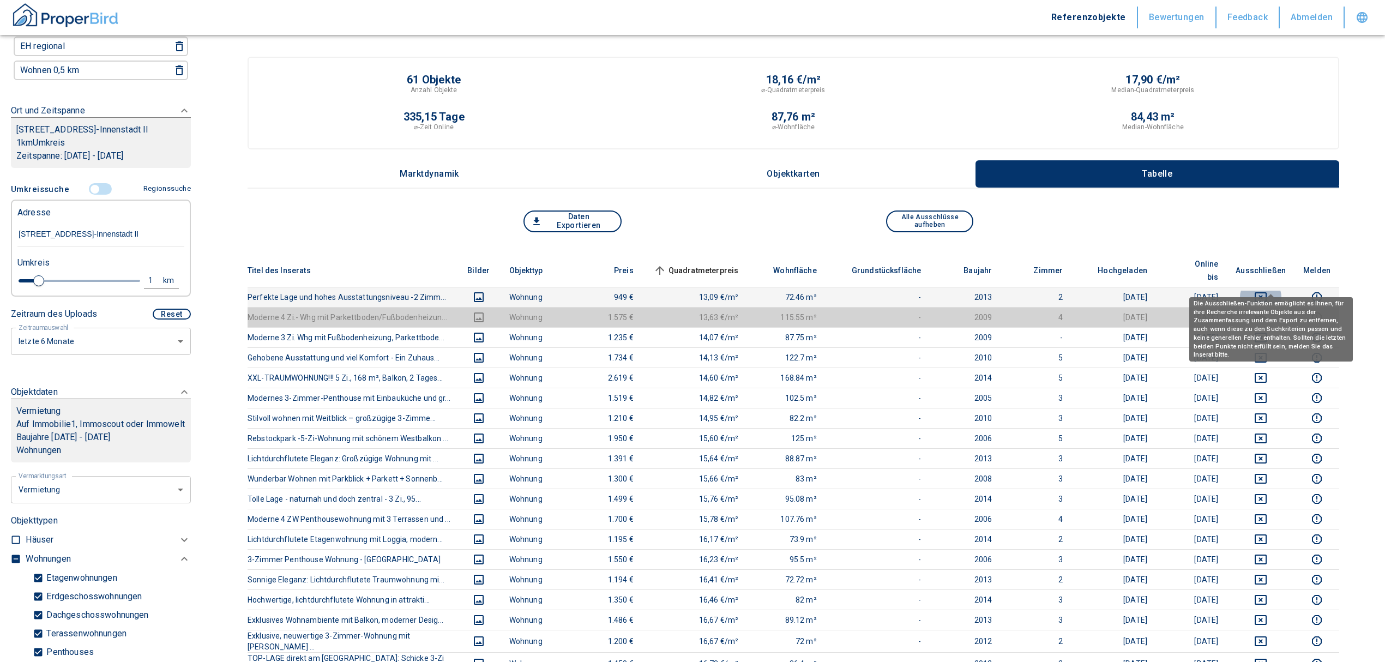
click at [1267, 292] on icon "deselect this listing" at bounding box center [1261, 297] width 12 height 10
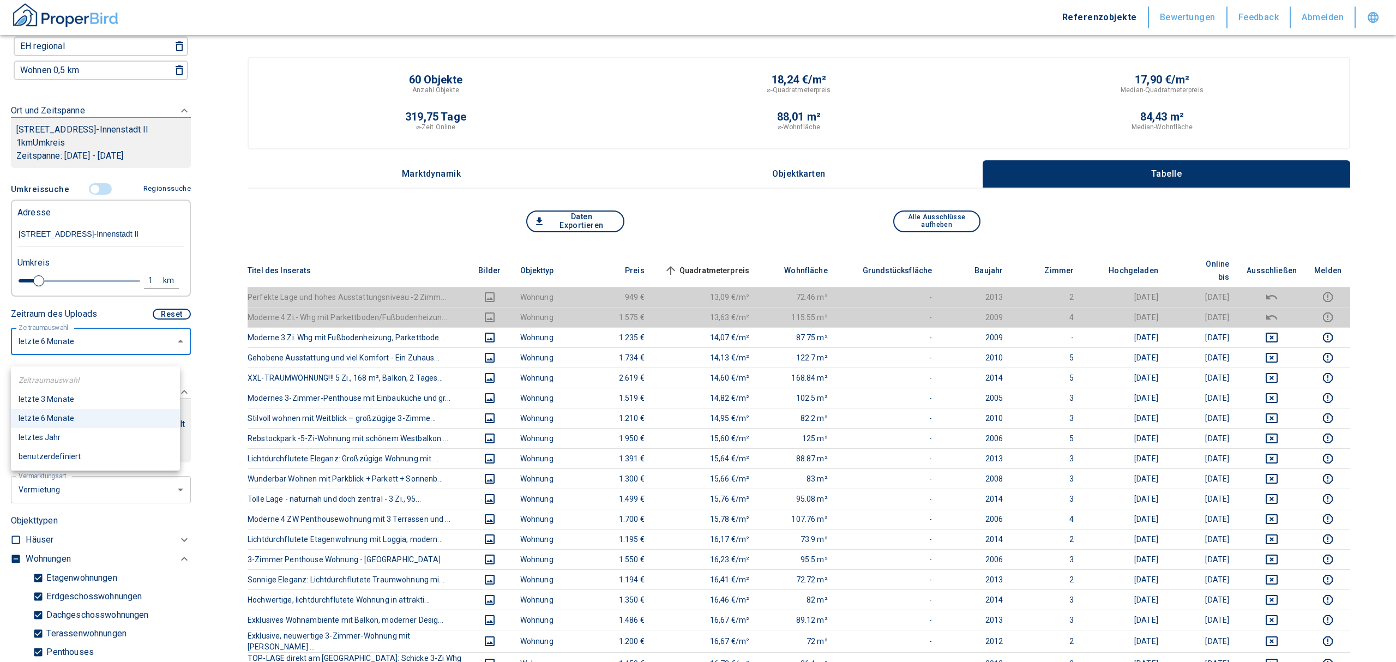
click at [723, 262] on div at bounding box center [698, 331] width 1396 height 662
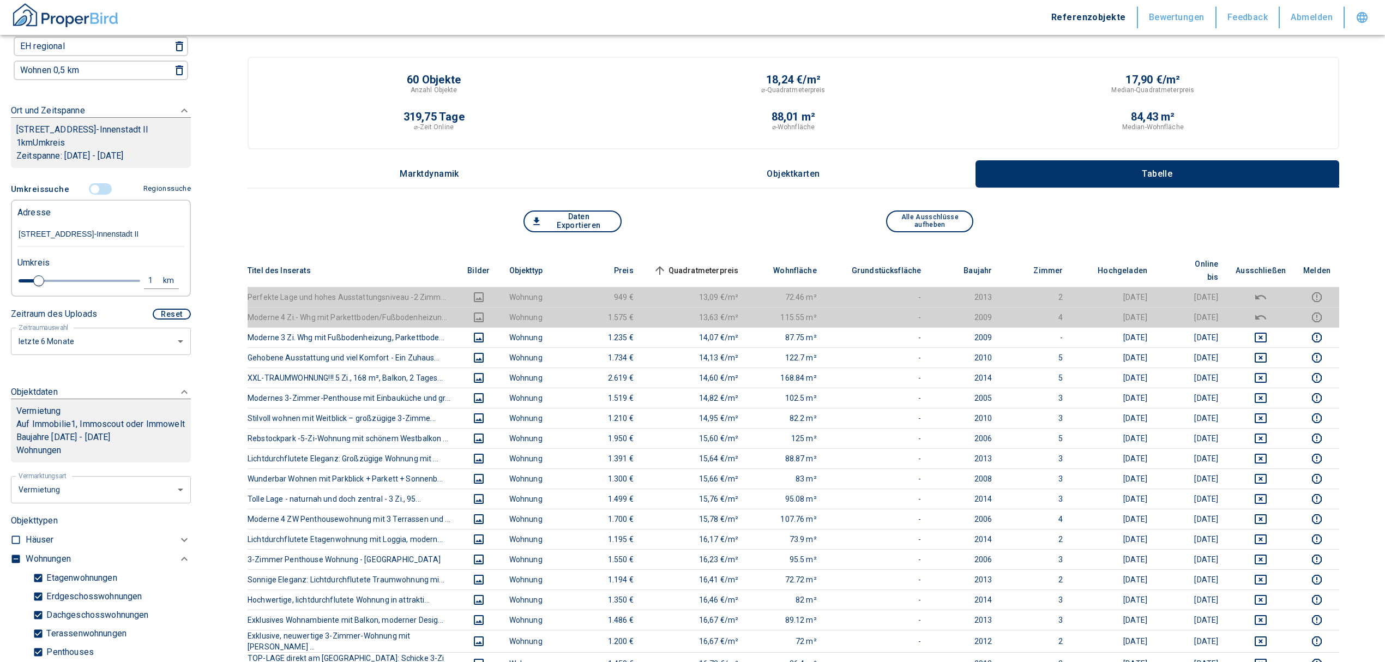
click at [721, 255] on th "Quadratmeterpreis sorted ascending" at bounding box center [694, 270] width 105 height 33
click at [720, 255] on th "Quadratmeterpreis sorted ascending" at bounding box center [694, 270] width 105 height 33
click at [718, 264] on span "Quadratmeterpreis sorted ascending" at bounding box center [695, 270] width 88 height 13
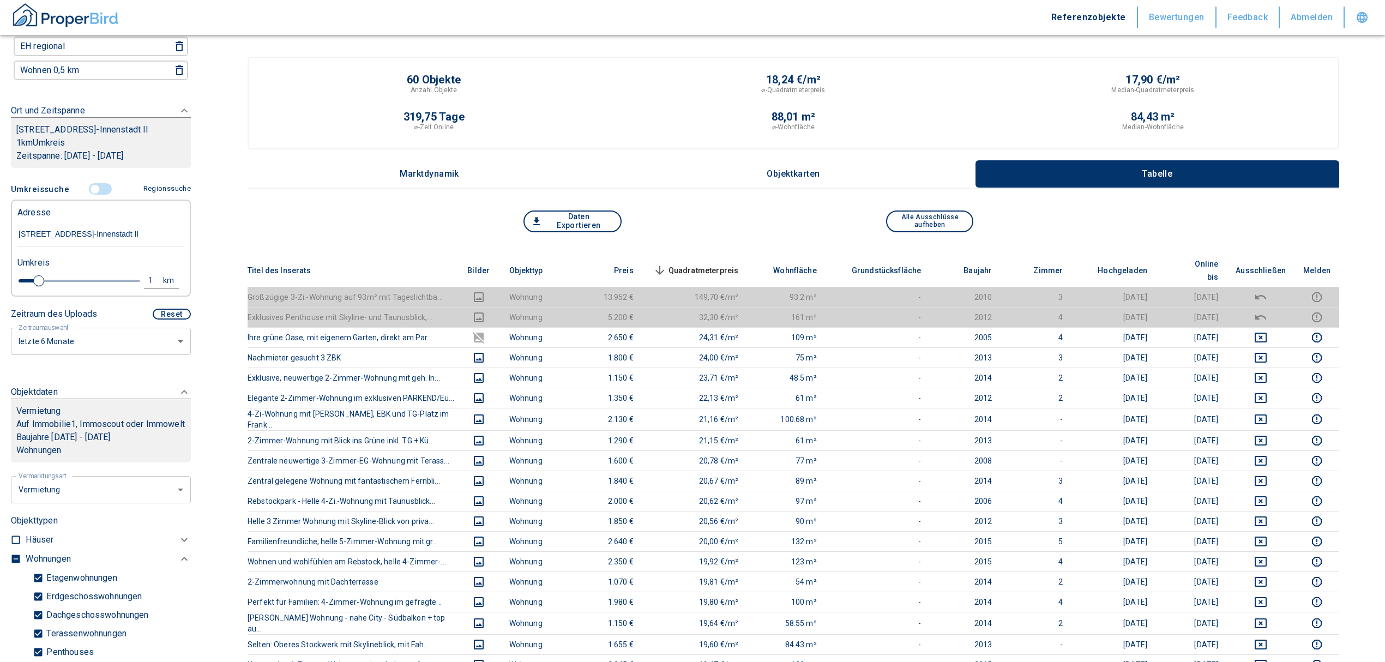
click at [144, 247] on input "[STREET_ADDRESS]-Innenstadt II" at bounding box center [100, 234] width 167 height 25
drag, startPoint x: 19, startPoint y: 238, endPoint x: 393, endPoint y: 249, distance: 374.8
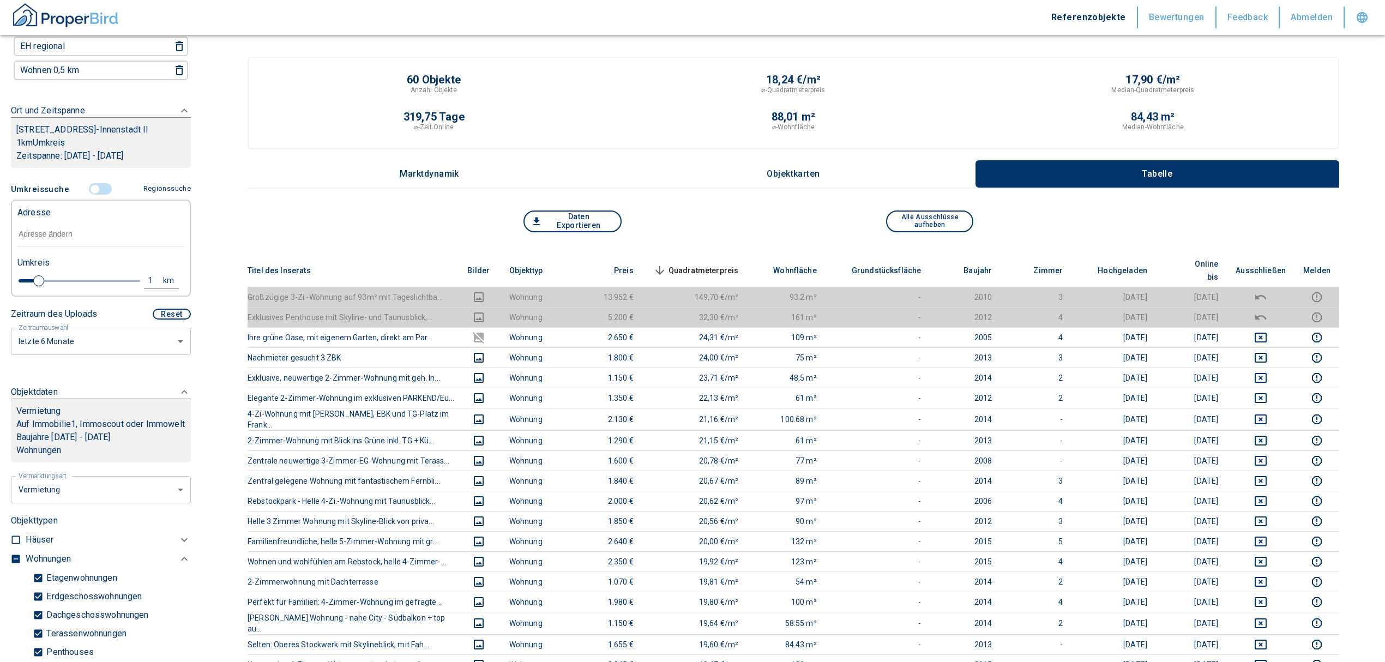
paste input "[STREET_ADDRESS]"
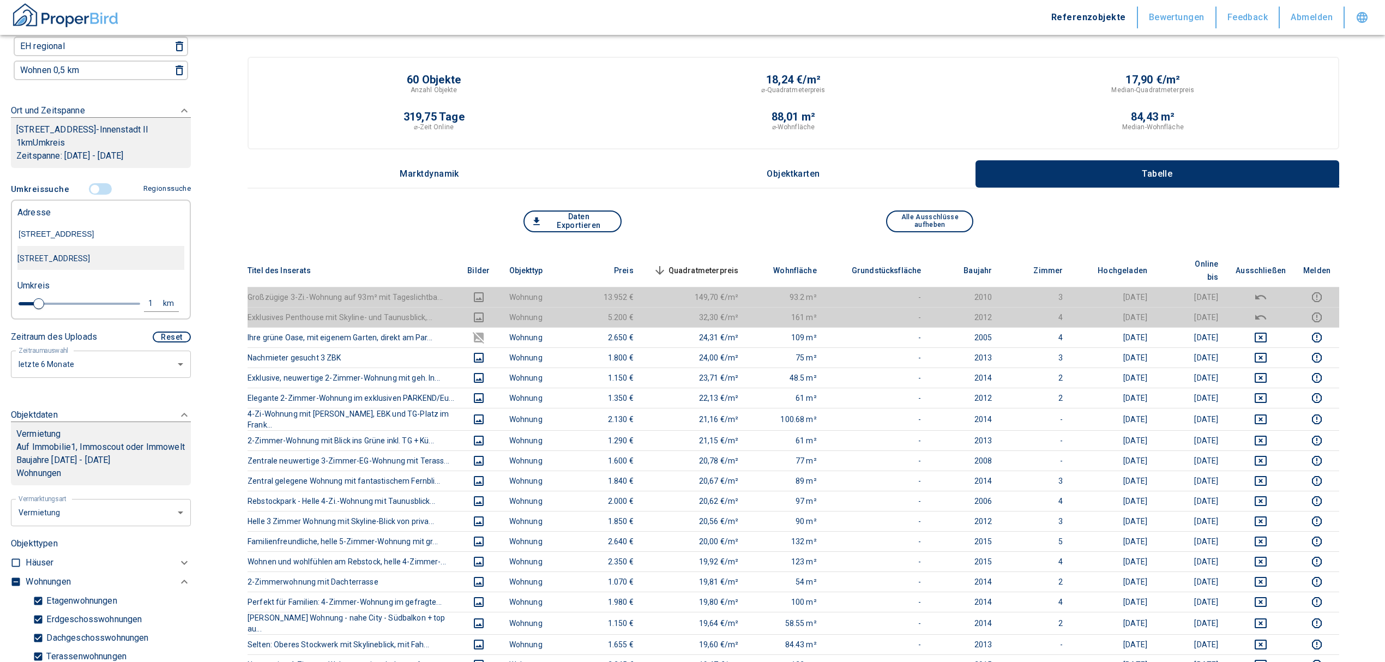
click at [46, 270] on div "[STREET_ADDRESS]" at bounding box center [100, 258] width 167 height 23
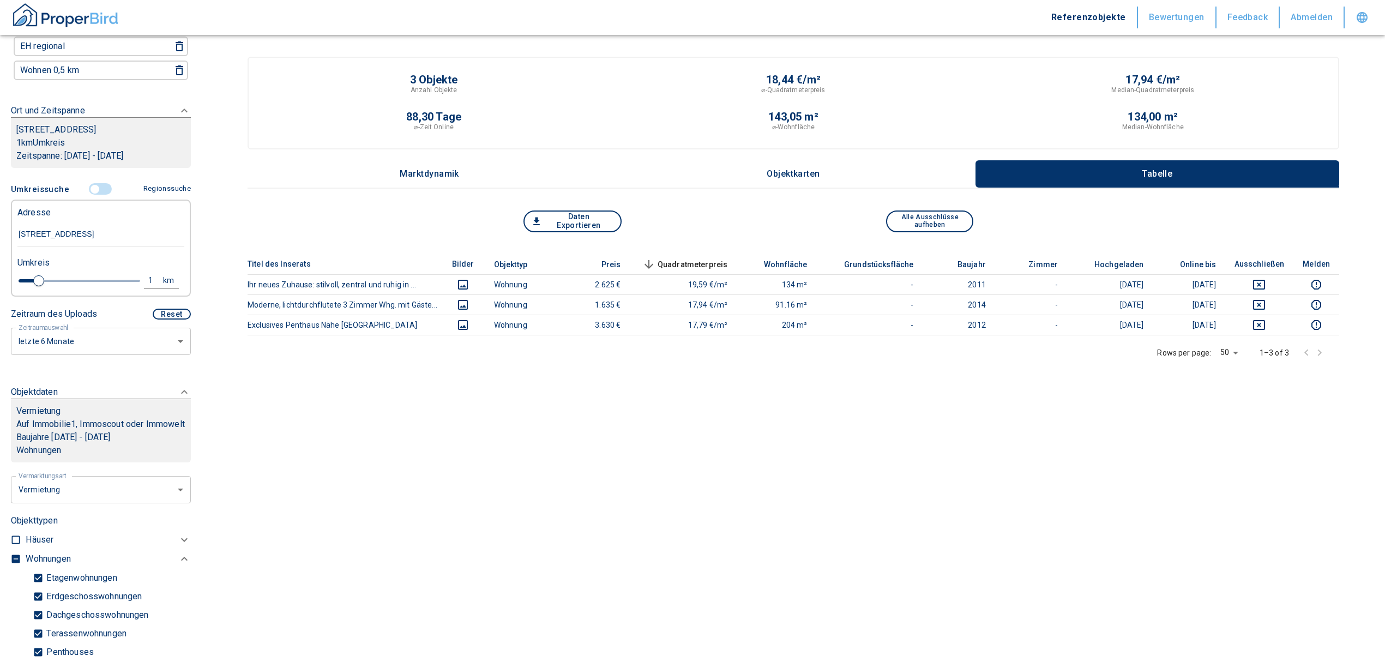
type input "[STREET_ADDRESS]"
drag, startPoint x: 651, startPoint y: 398, endPoint x: 614, endPoint y: 395, distance: 37.7
click at [651, 398] on div "Titel des Inserats Bilder Objekttyp Preis Quadratmeterpreis sorted descending W…" at bounding box center [794, 366] width 1092 height 225
click at [92, 235] on input "[STREET_ADDRESS]" at bounding box center [100, 234] width 167 height 25
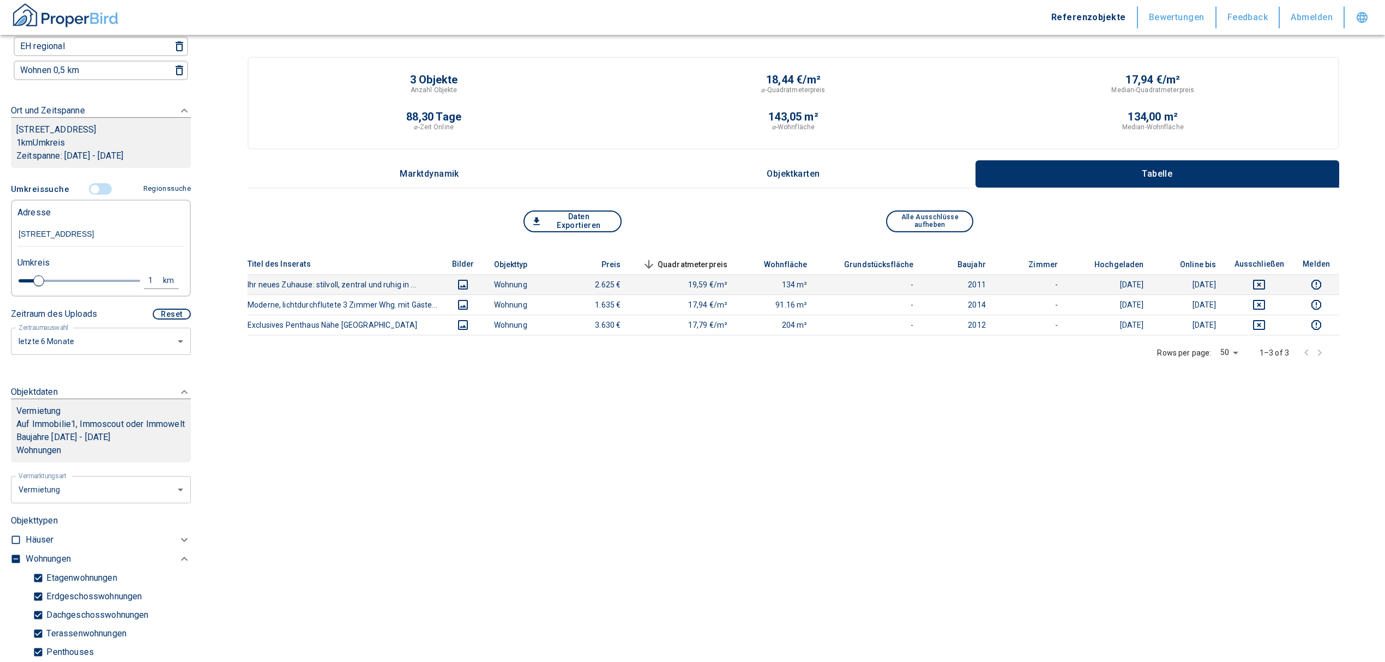
drag, startPoint x: 18, startPoint y: 240, endPoint x: 504, endPoint y: 277, distance: 487.3
click at [504, 277] on div "Filtervorlagen Neue Filtereinstellungen erkannt! Name für neue Vorlage x Gespei…" at bounding box center [692, 355] width 1385 height 711
paste input "Am alten Stellwerk 39, 41, 43, 45, 47, 49, 51, 53/ [STREET_ADDRESS]"
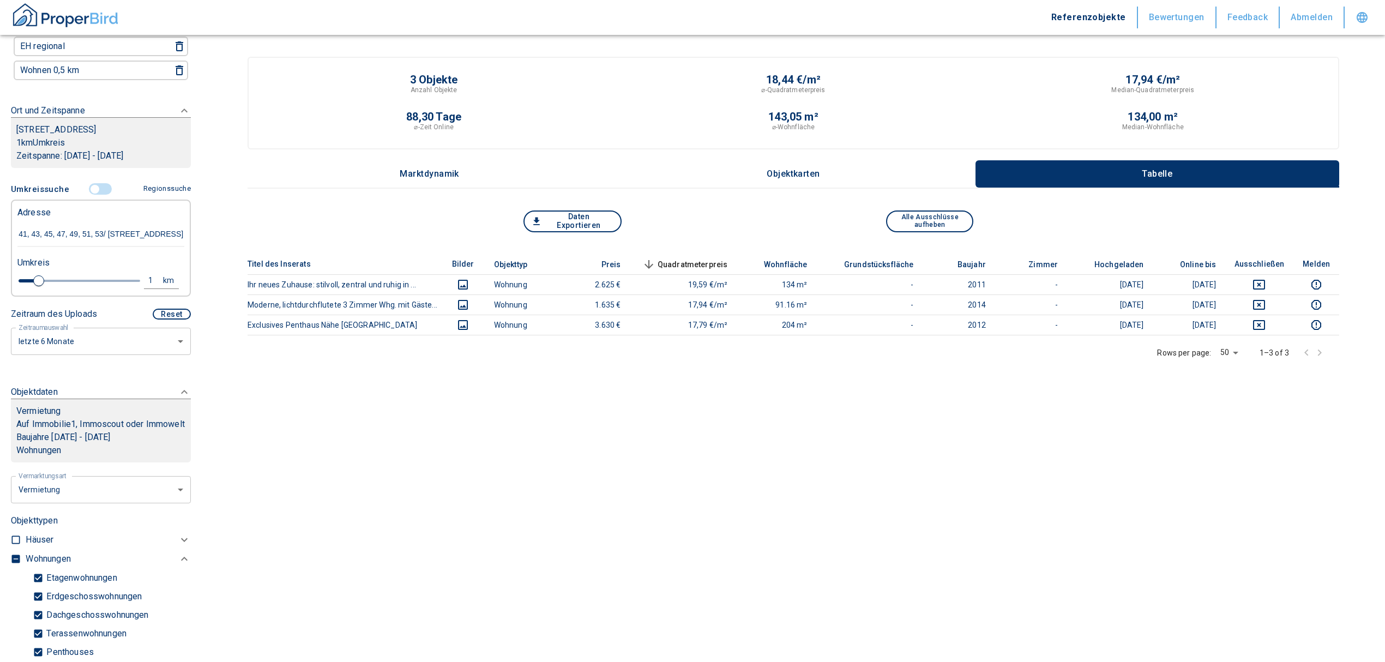
click at [129, 242] on input "Am alten Stellwerk 39, 41, 43, 45, 47, 49, 51, 53/ [STREET_ADDRESS]" at bounding box center [100, 234] width 167 height 25
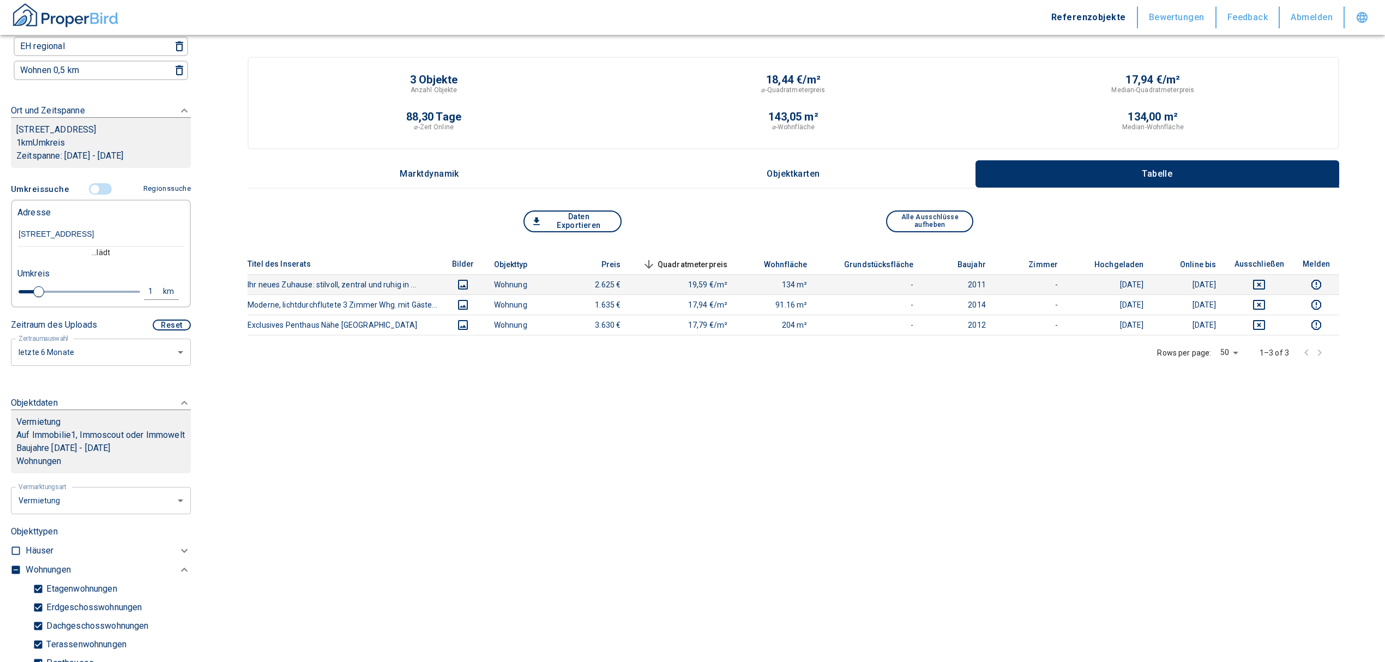
scroll to position [0, 0]
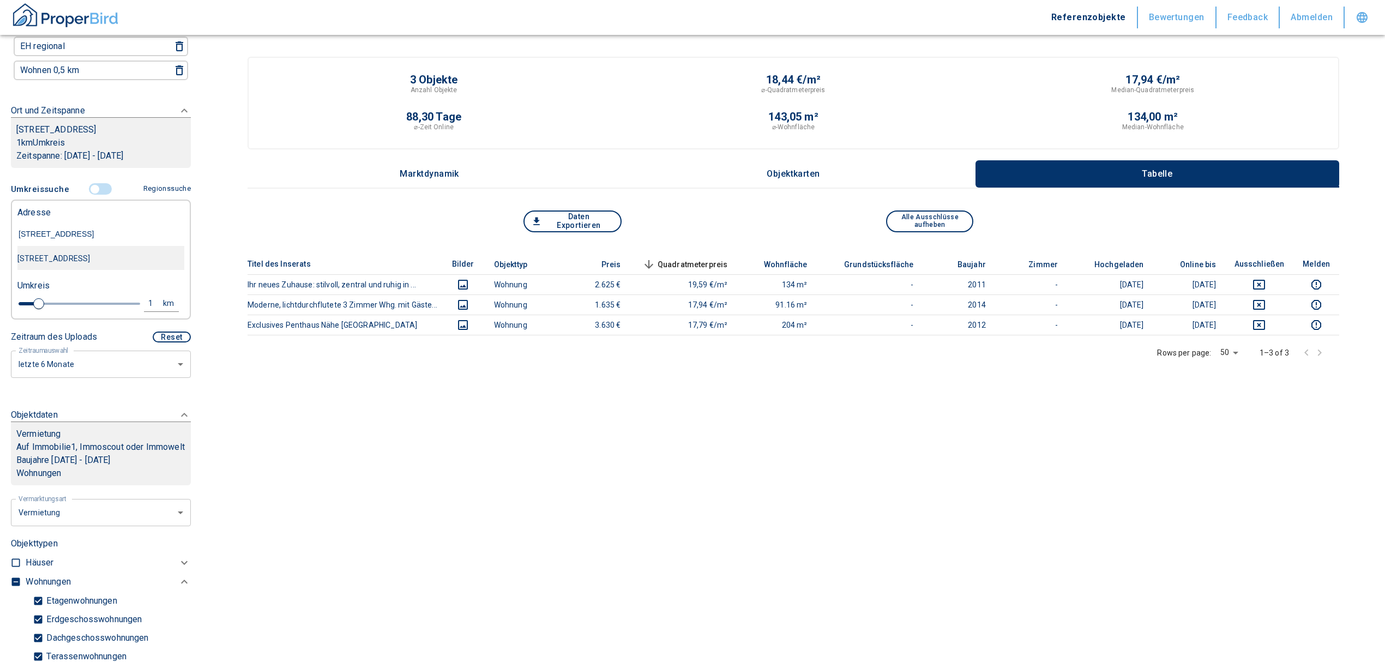
click at [101, 270] on div "[STREET_ADDRESS]" at bounding box center [100, 258] width 167 height 23
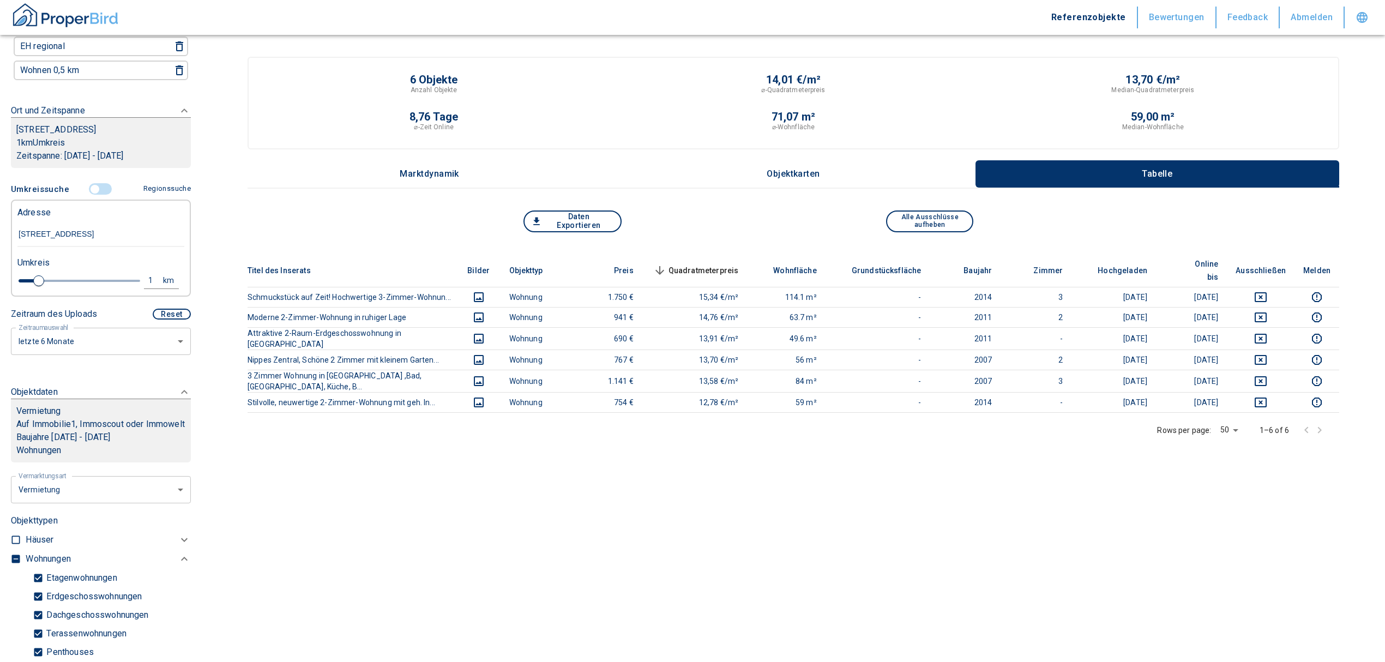
click at [83, 260] on div "Adresse [STREET_ADDRESS] Umkreis 1 km" at bounding box center [100, 245] width 167 height 89
drag, startPoint x: 16, startPoint y: 241, endPoint x: 312, endPoint y: 250, distance: 295.7
click at [312, 250] on div "Filtervorlagen Neue Filtereinstellungen erkannt! Name für neue Vorlage x Gespei…" at bounding box center [692, 394] width 1385 height 788
paste input "[STREET_ADDRESS]"
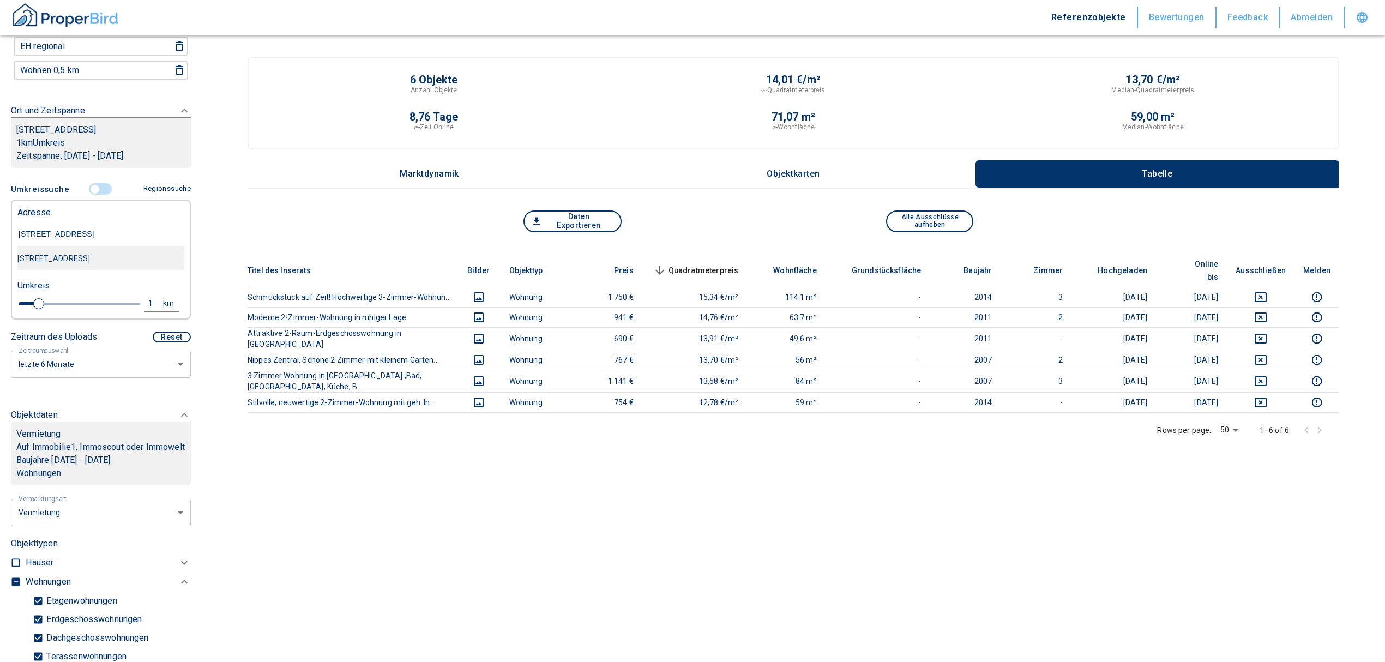
click at [88, 266] on div "[STREET_ADDRESS]" at bounding box center [100, 258] width 167 height 23
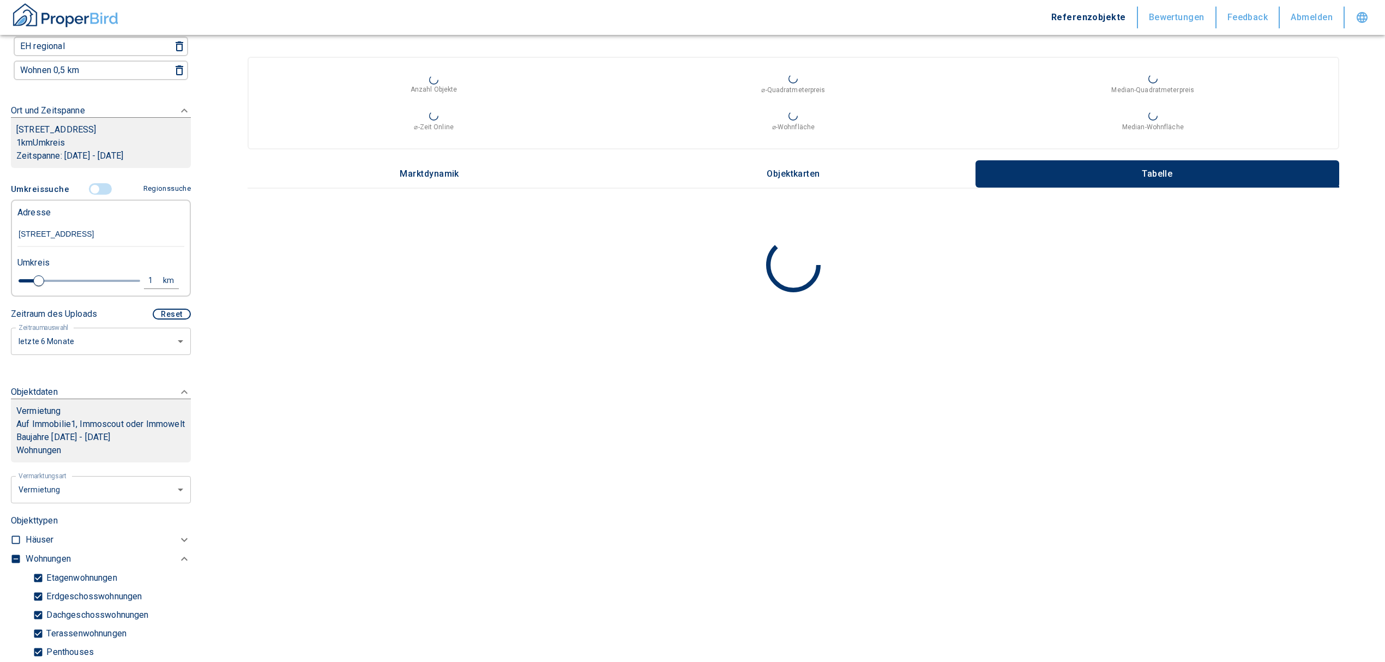
type input "[STREET_ADDRESS]"
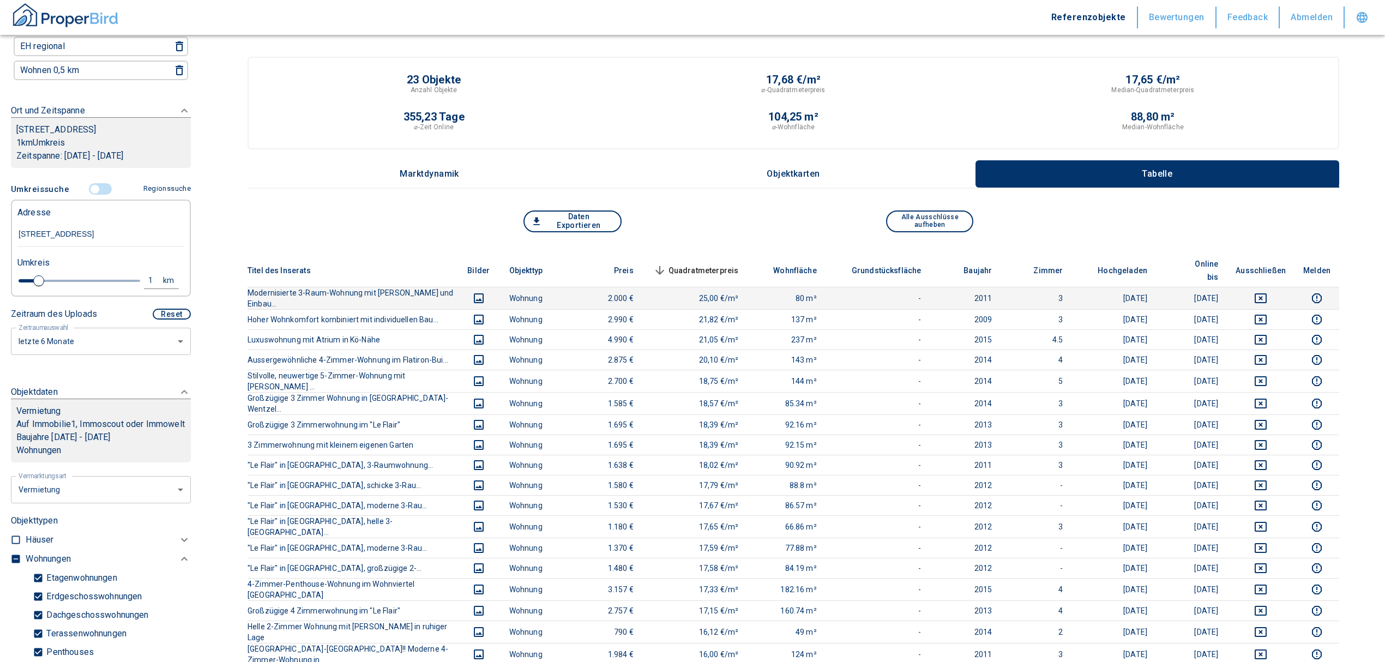
click at [1272, 287] on td at bounding box center [1261, 298] width 68 height 22
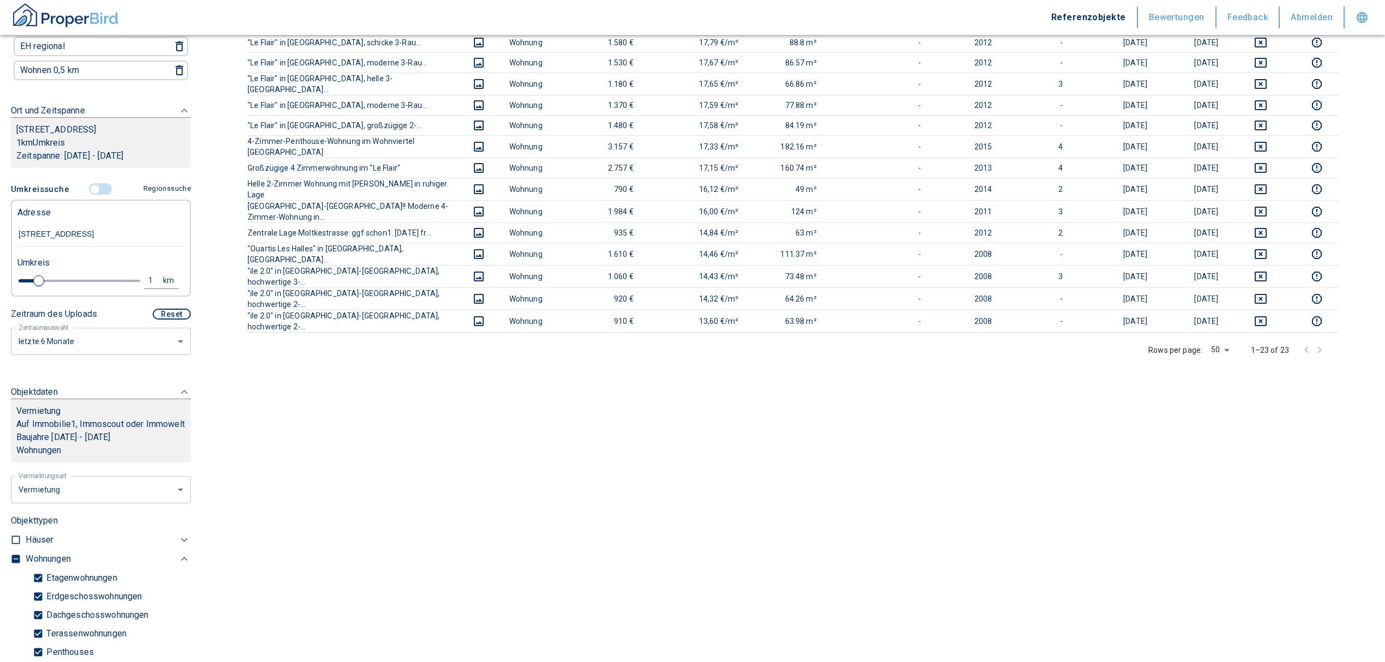
scroll to position [454, 0]
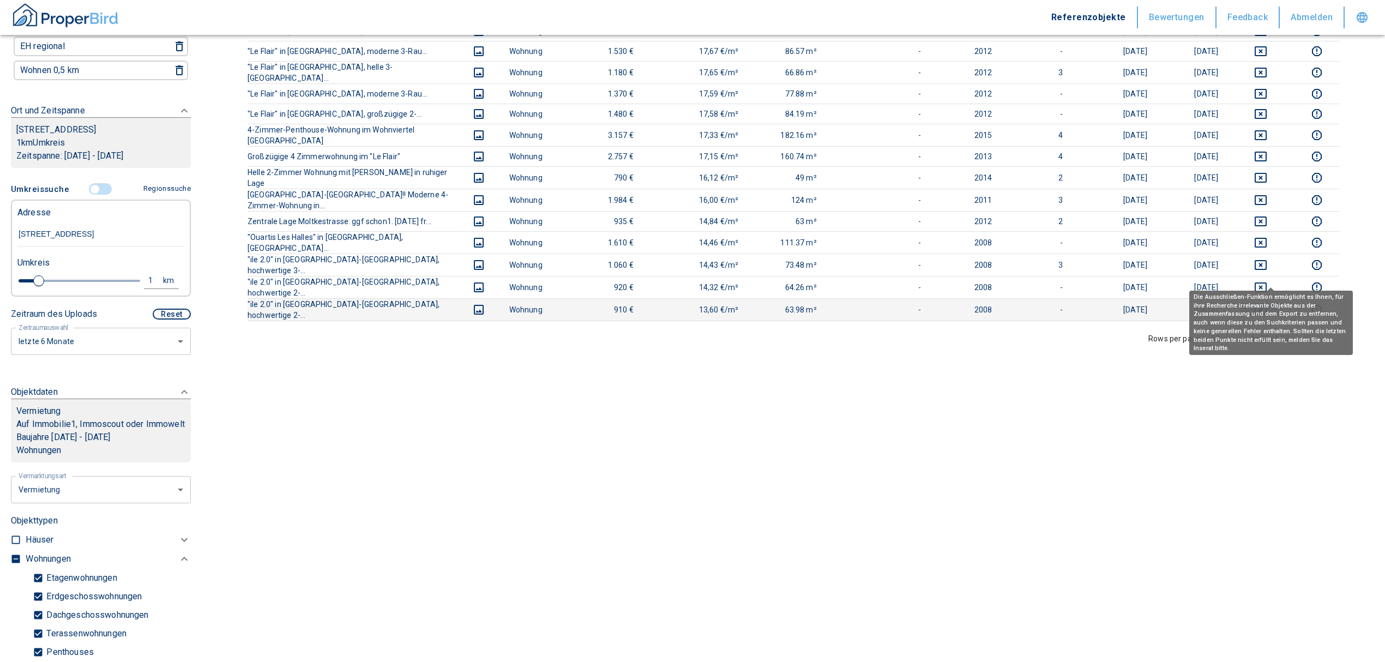
click at [1267, 305] on icon "deselect this listing" at bounding box center [1261, 310] width 12 height 10
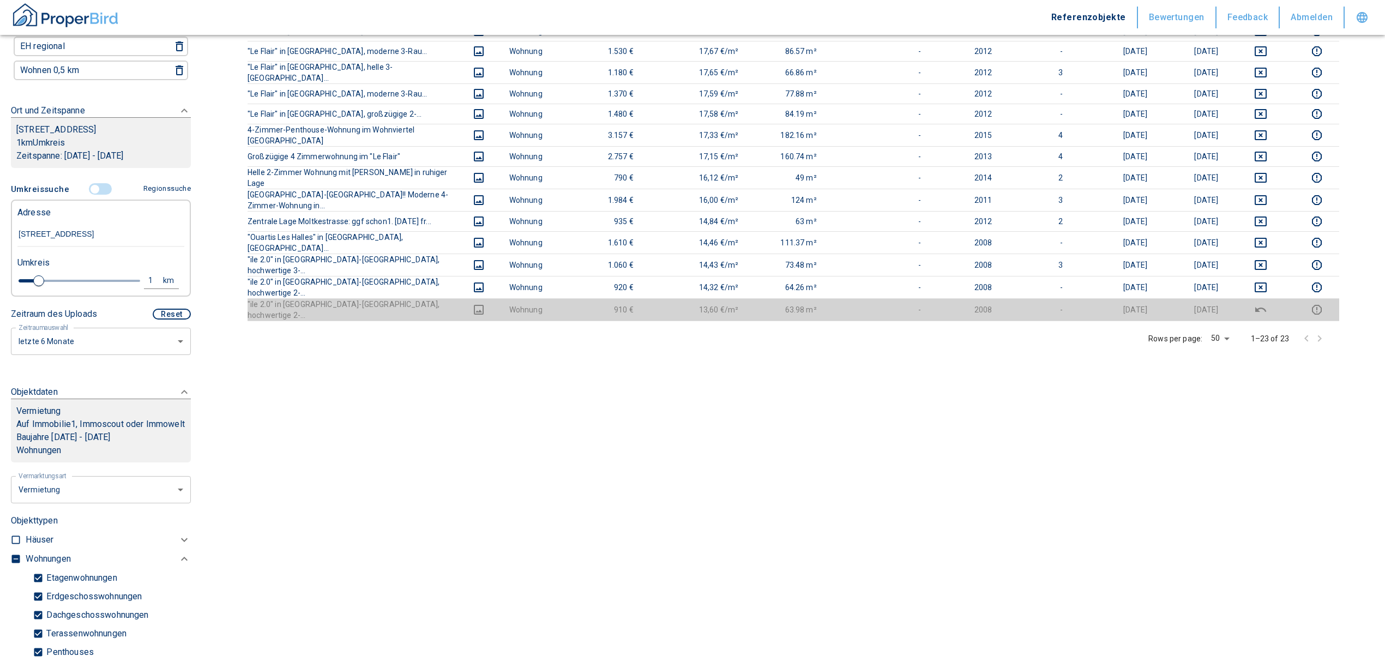
click at [1277, 298] on td at bounding box center [1261, 309] width 68 height 22
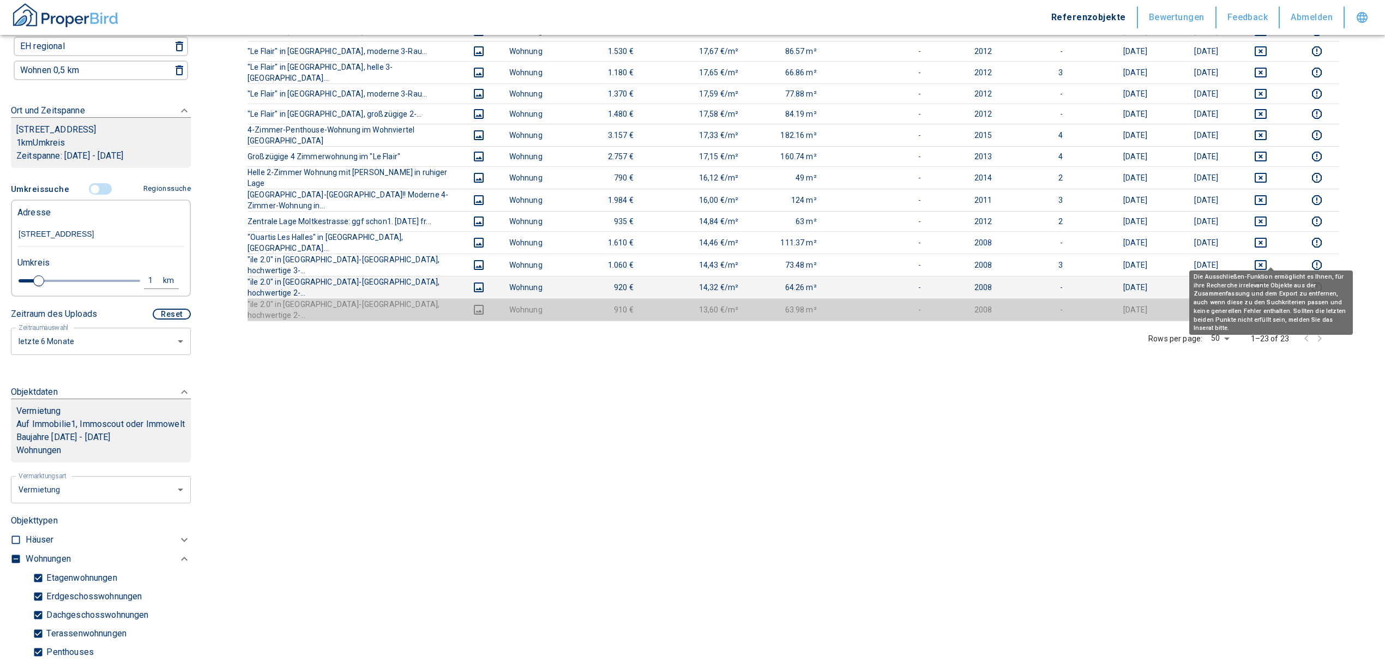
click at [1267, 281] on icon "deselect this listing" at bounding box center [1260, 287] width 13 height 13
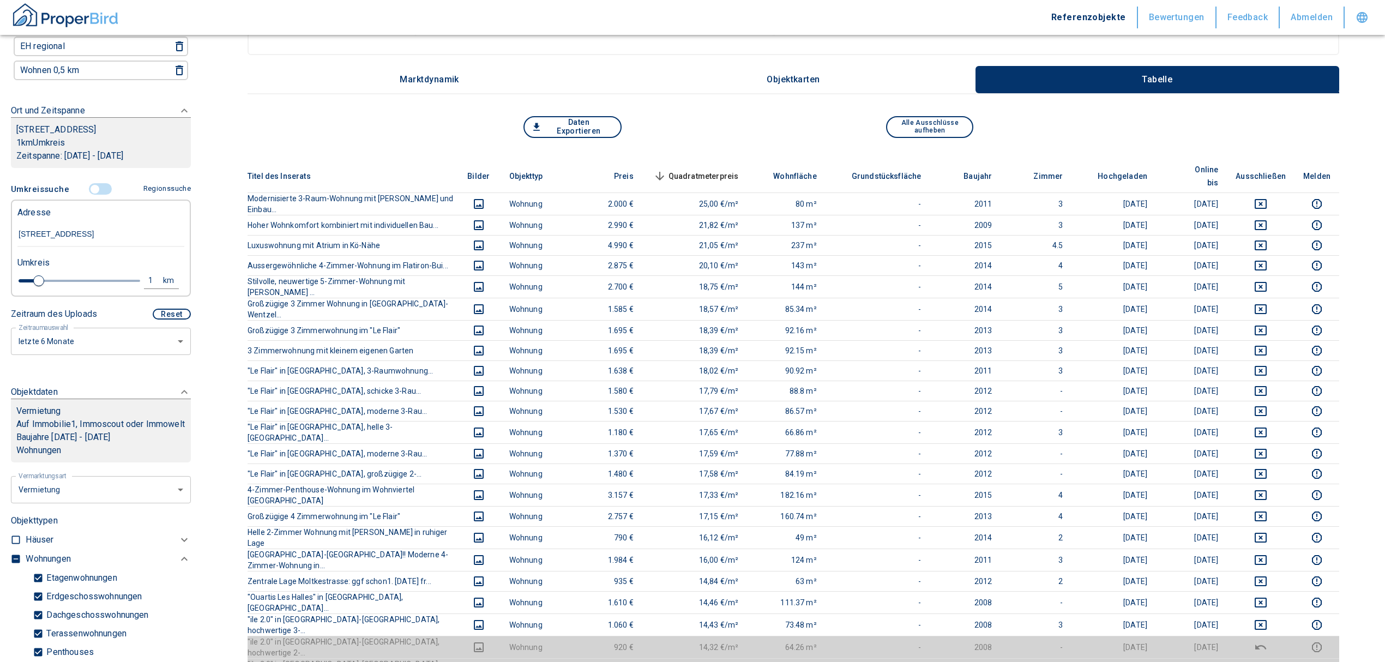
scroll to position [0, 0]
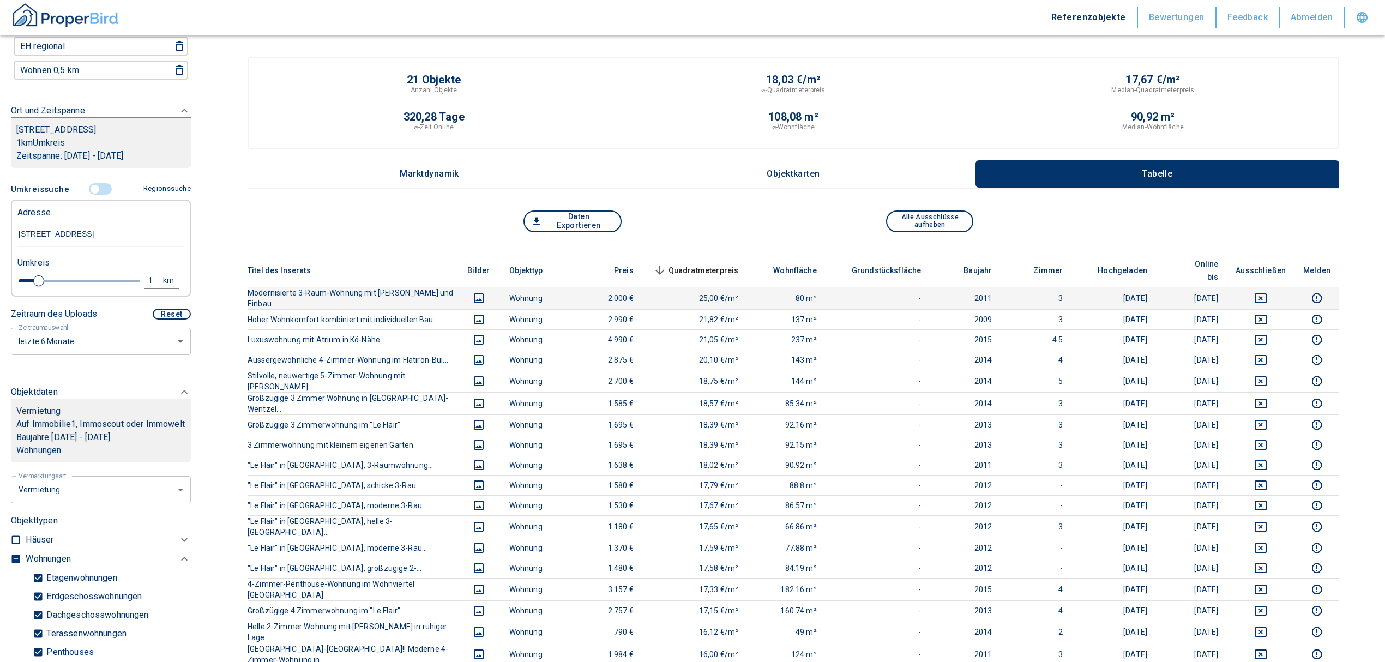
click at [1265, 292] on icon "deselect this listing" at bounding box center [1260, 298] width 13 height 13
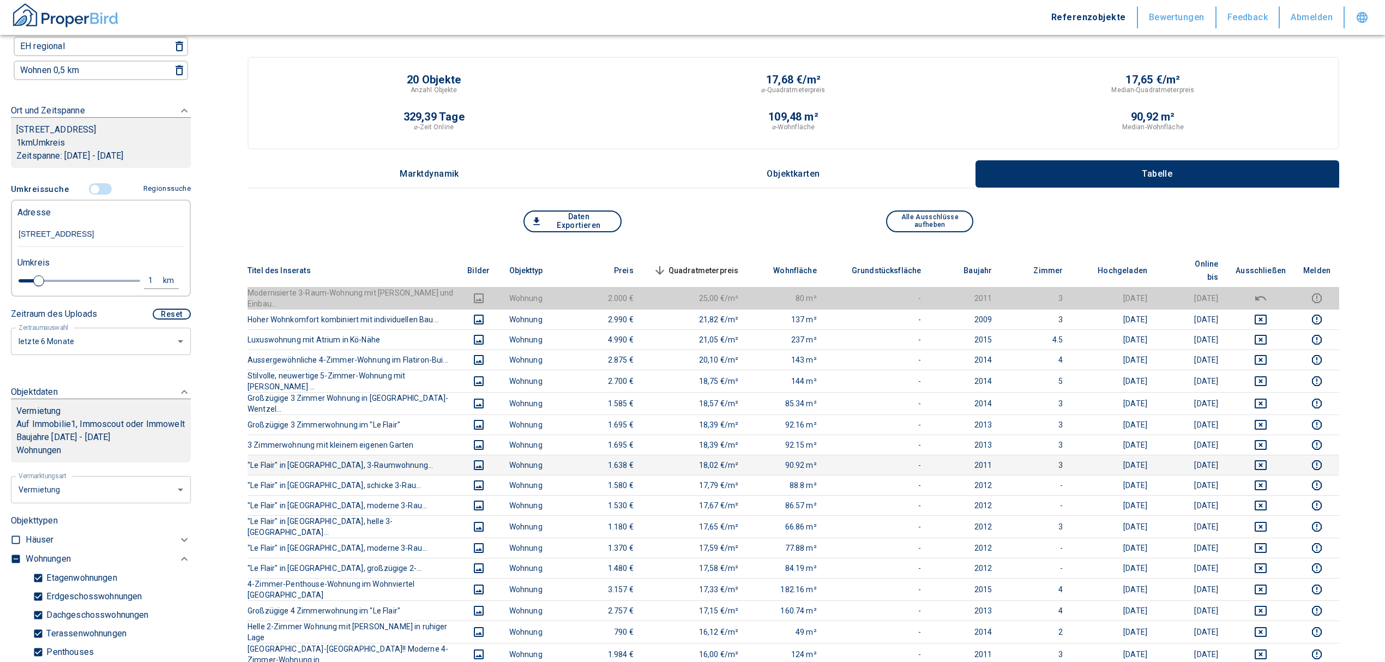
click at [986, 455] on td "2011" at bounding box center [965, 465] width 71 height 20
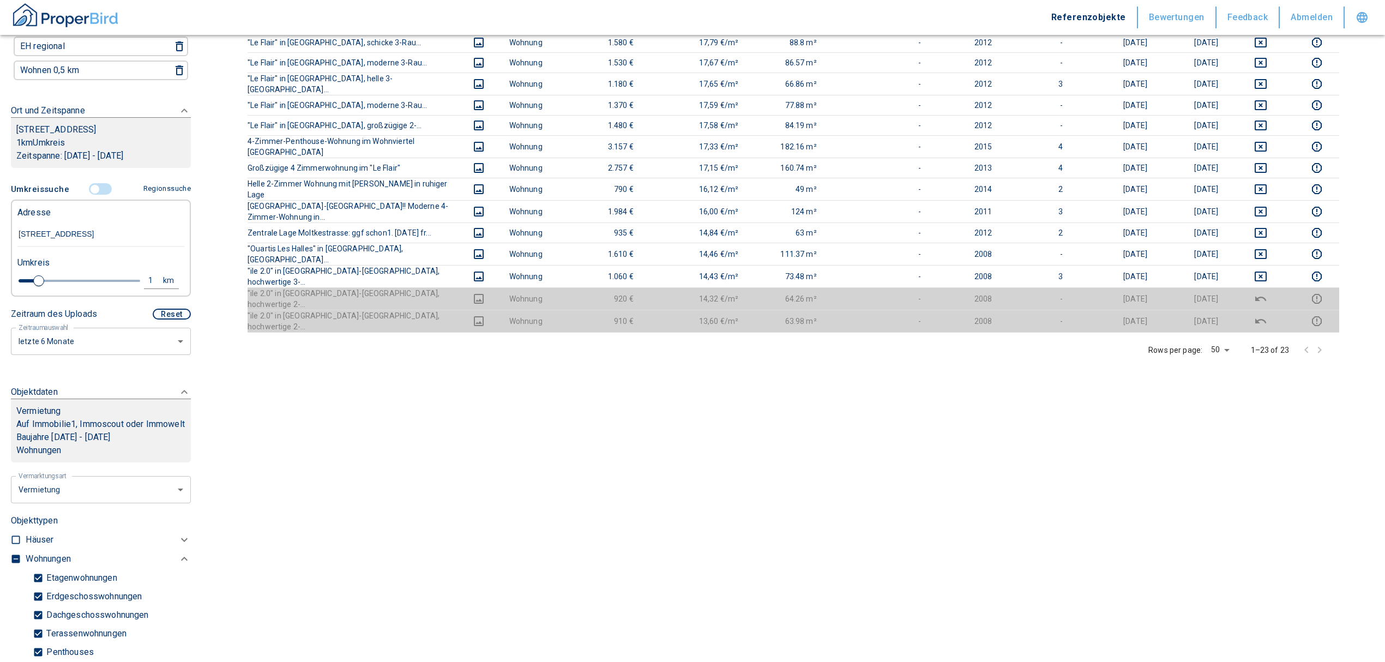
scroll to position [454, 0]
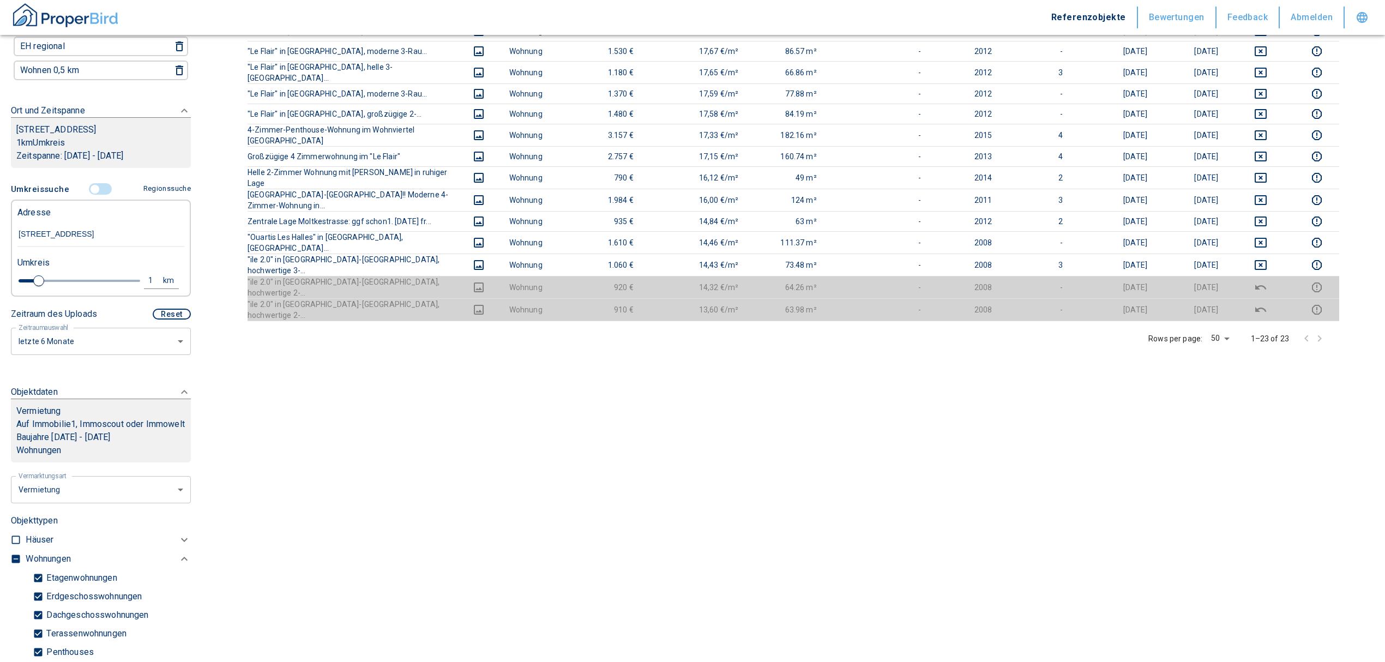
drag, startPoint x: 879, startPoint y: 498, endPoint x: 19, endPoint y: 540, distance: 861.6
click at [801, 506] on main "20 Objekte Anzahl Objekte 17,68 €/m² ⌀-Quadratmeterpreis 17,65 €/m² Median-Quad…" at bounding box center [793, 121] width 1183 height 1151
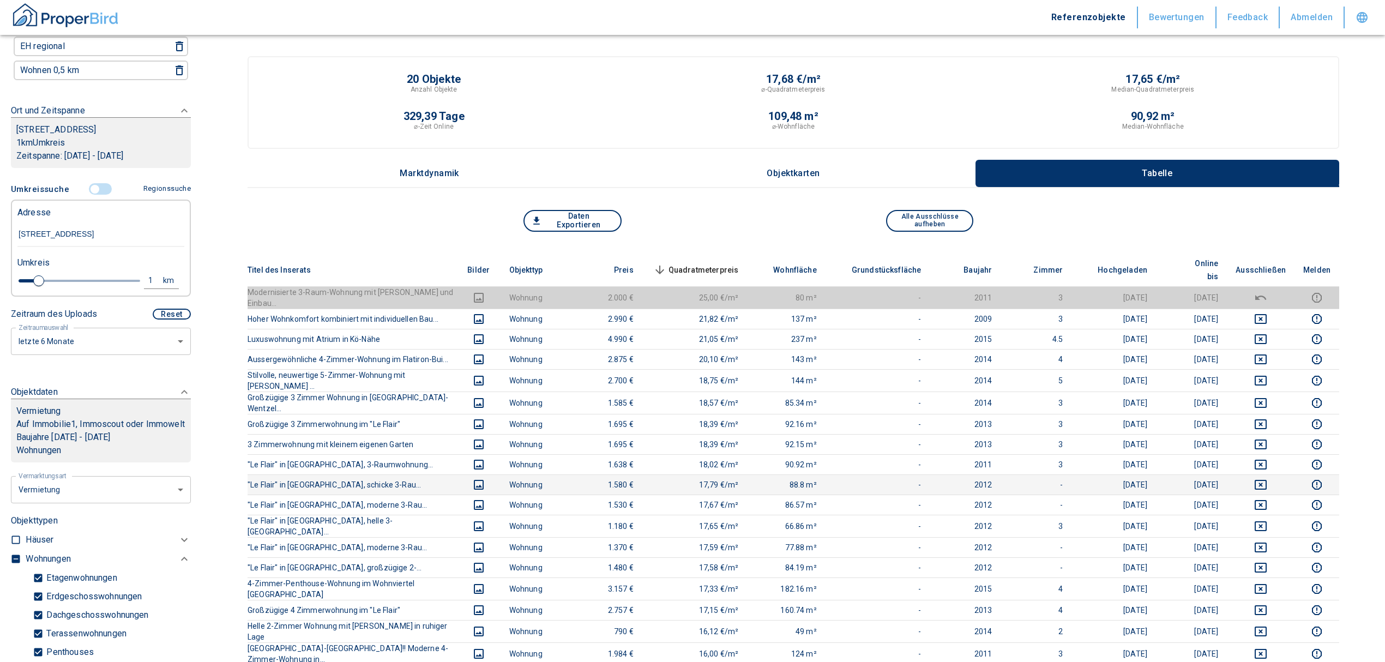
scroll to position [0, 0]
